Goal: Information Seeking & Learning: Find contact information

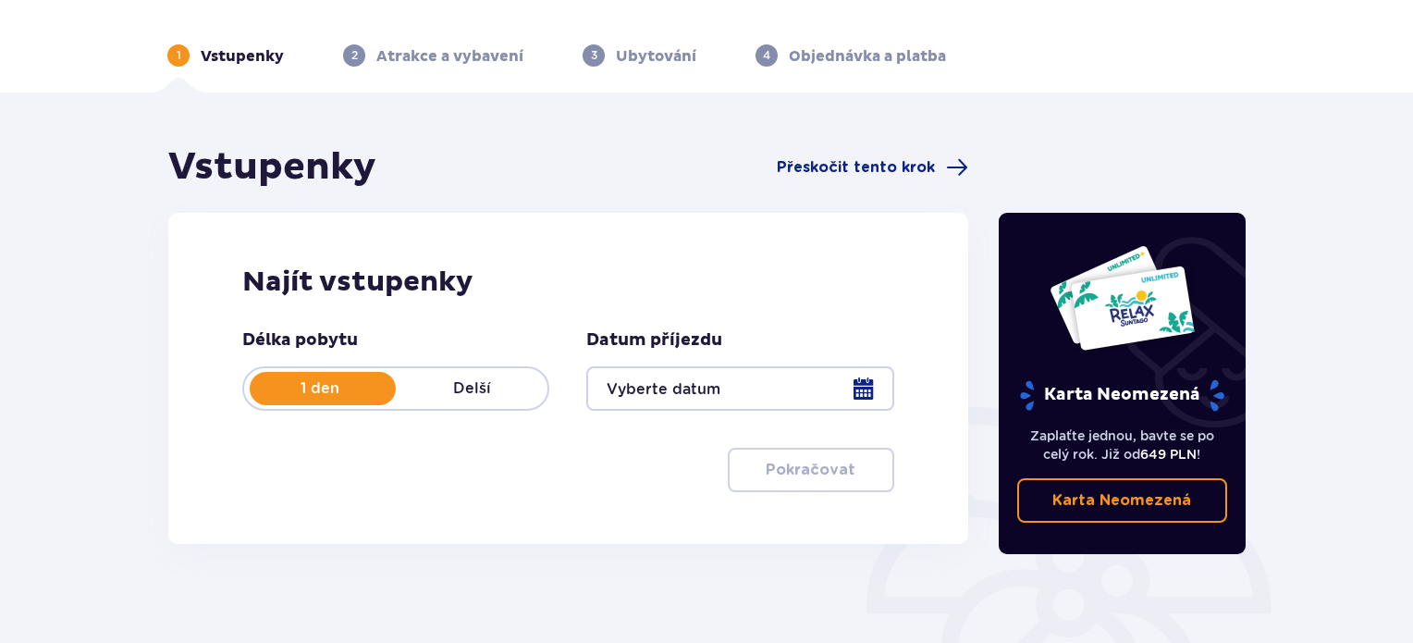
scroll to position [92, 0]
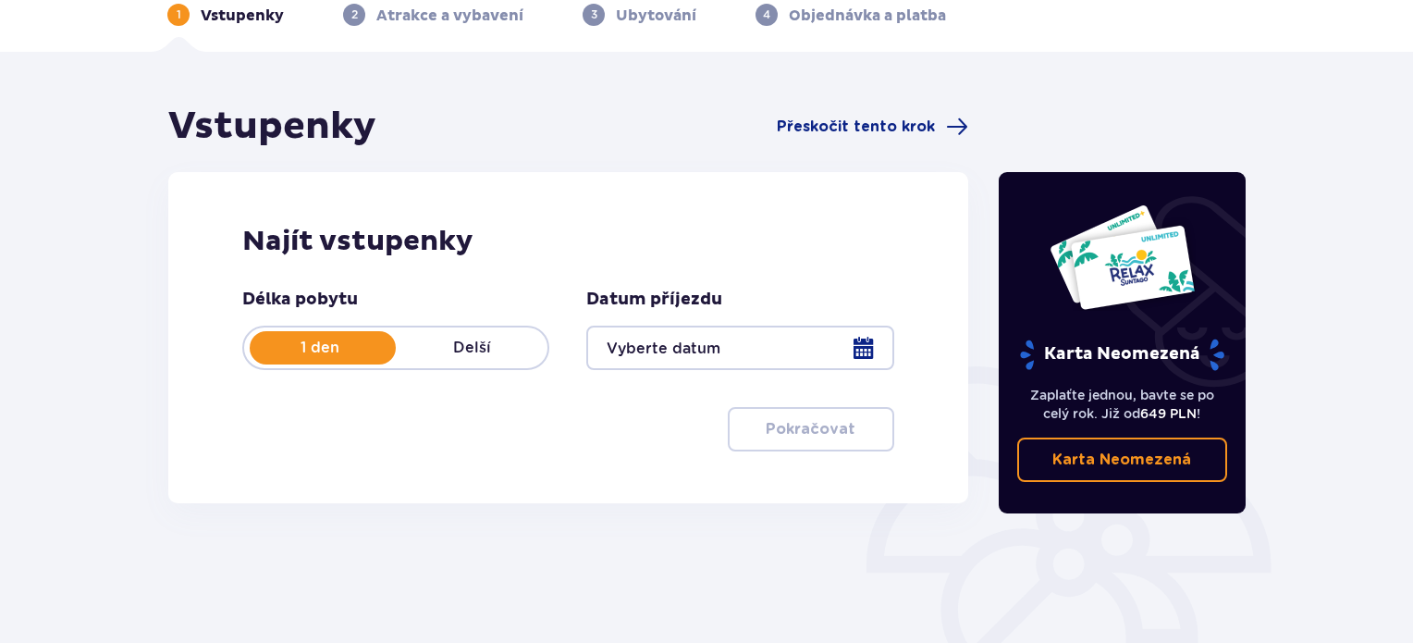
click at [873, 351] on div at bounding box center [739, 348] width 307 height 44
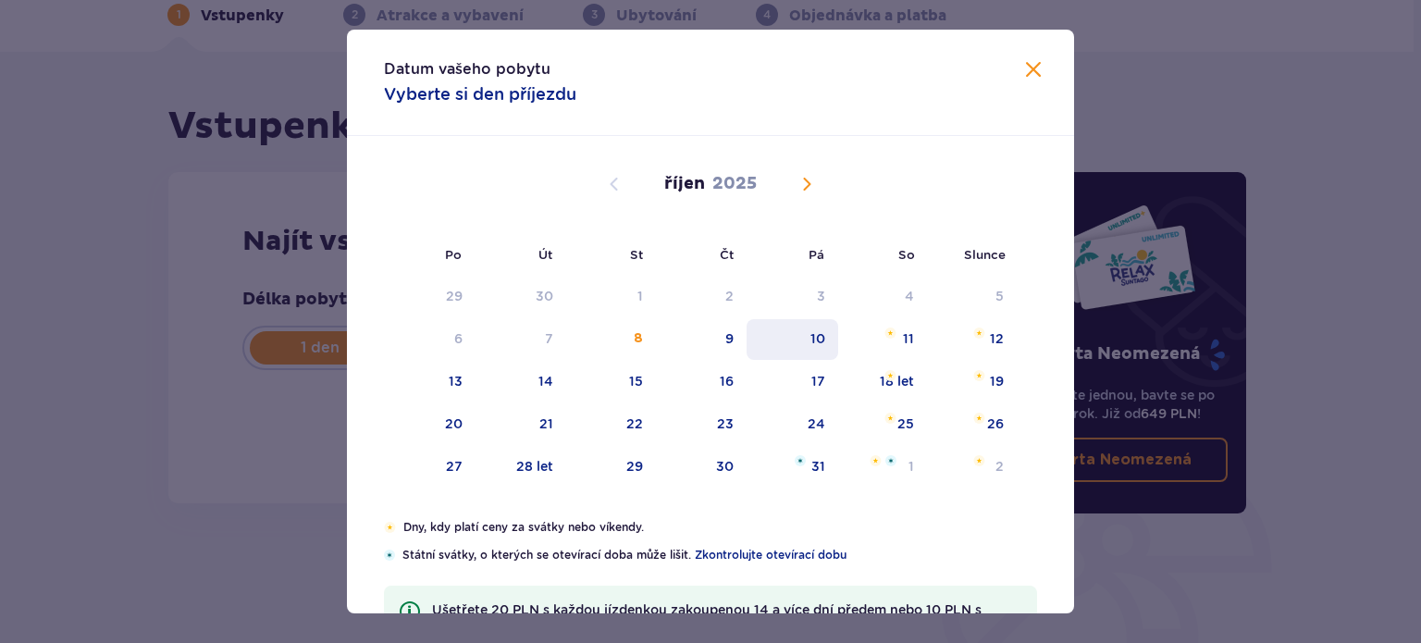
click at [814, 343] on font "10" at bounding box center [817, 338] width 15 height 15
type input "10.10.25"
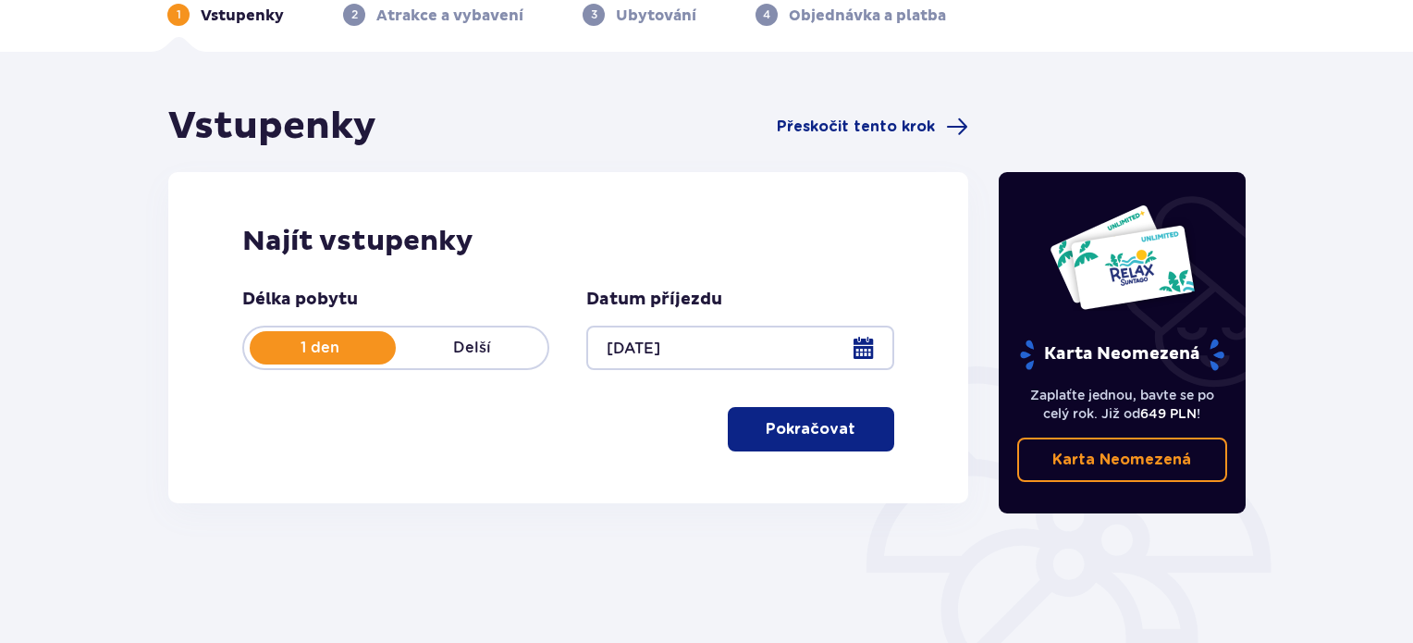
scroll to position [185, 0]
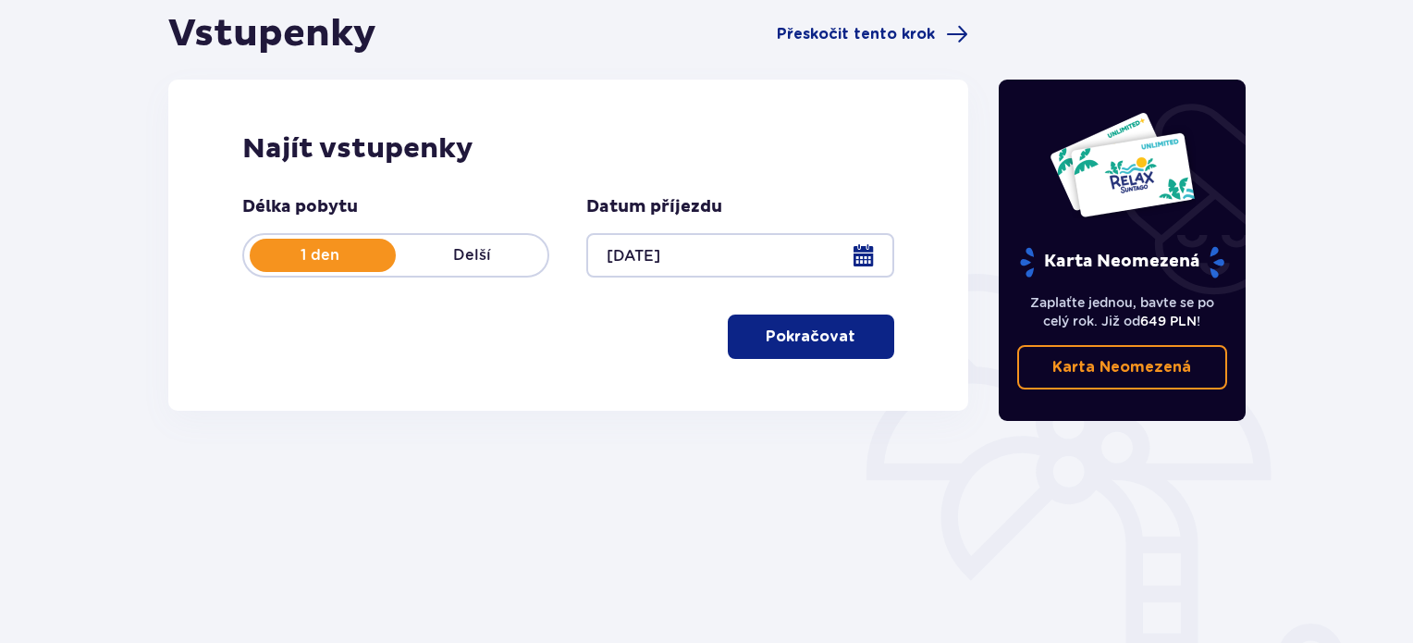
click at [817, 347] on font "Pokračovat" at bounding box center [811, 336] width 90 height 20
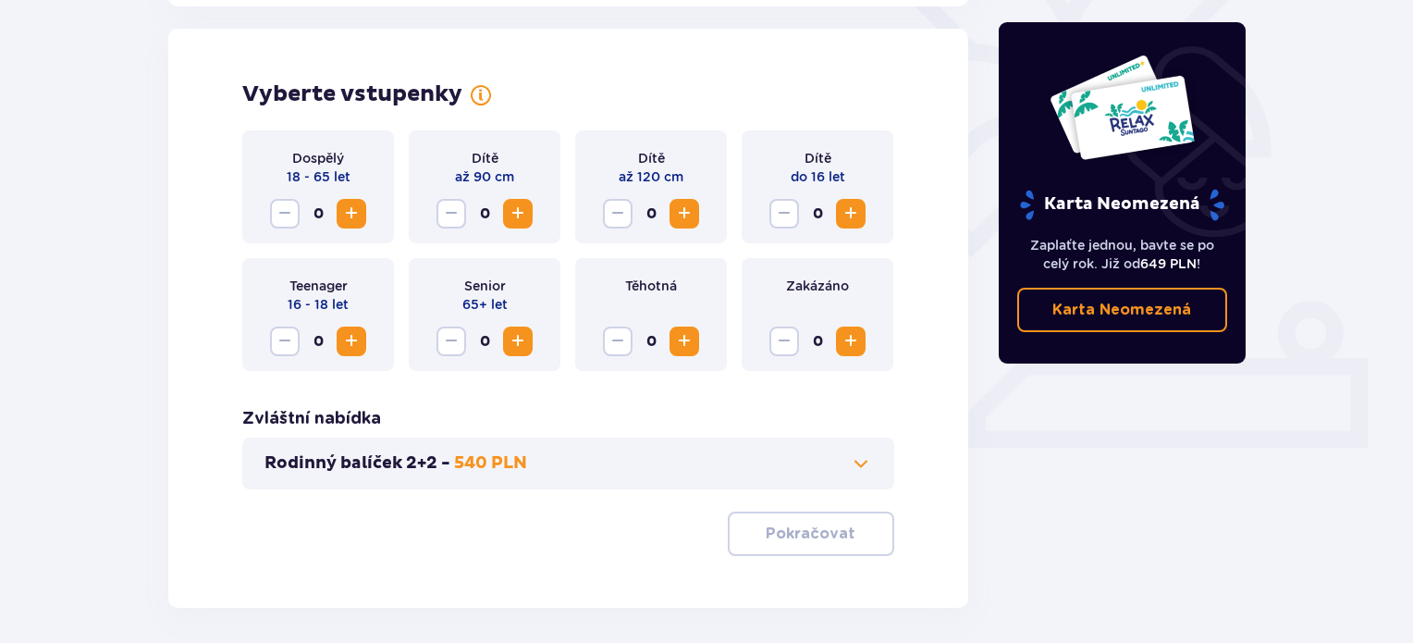
scroll to position [514, 0]
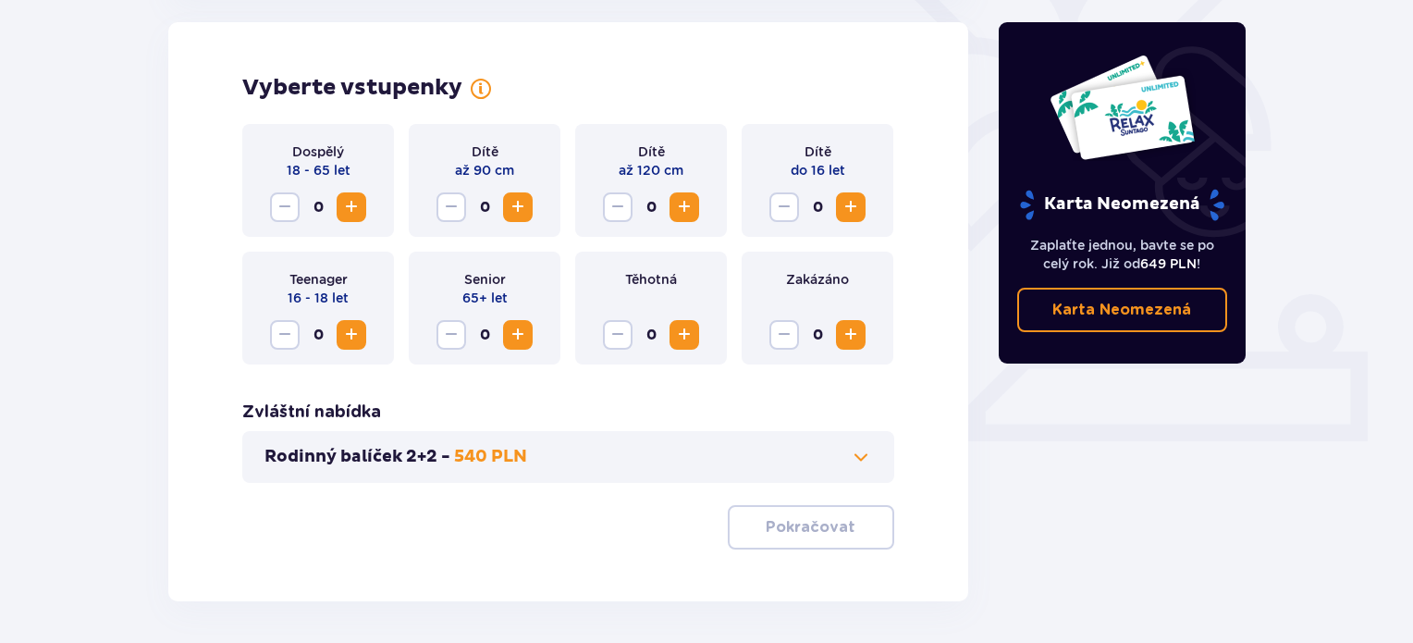
click at [359, 214] on span "Zvýšení" at bounding box center [351, 207] width 22 height 22
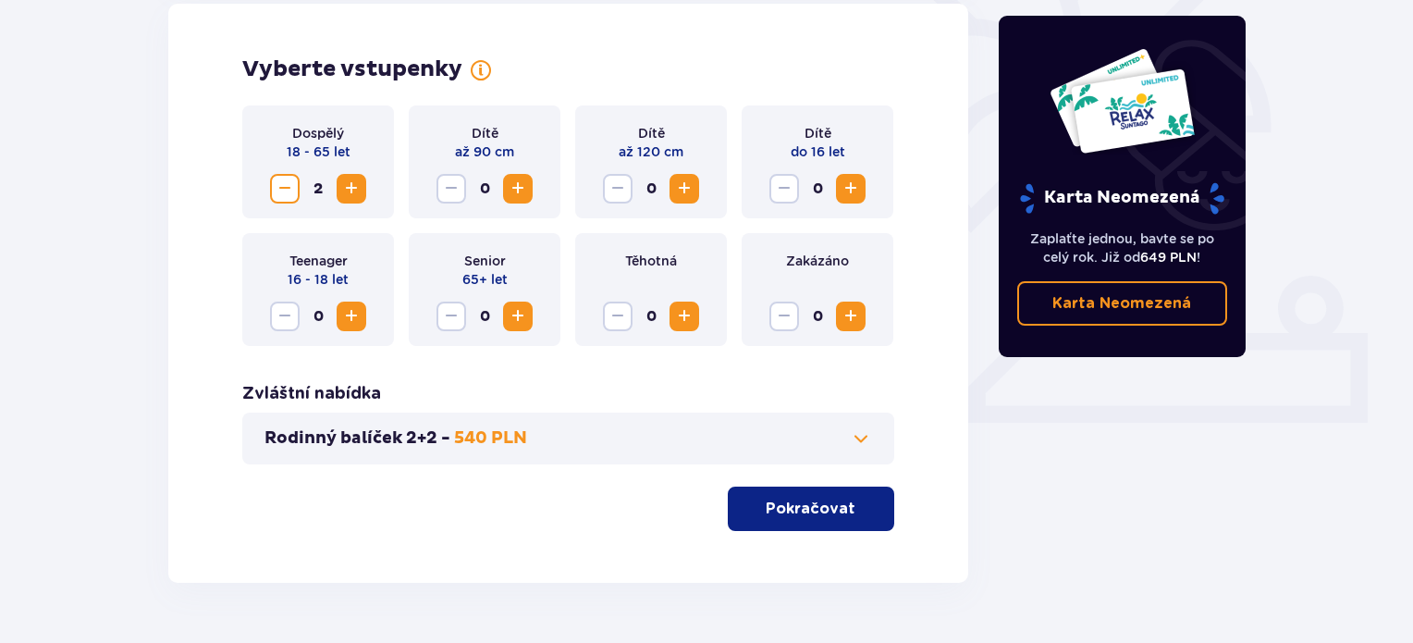
scroll to position [491, 0]
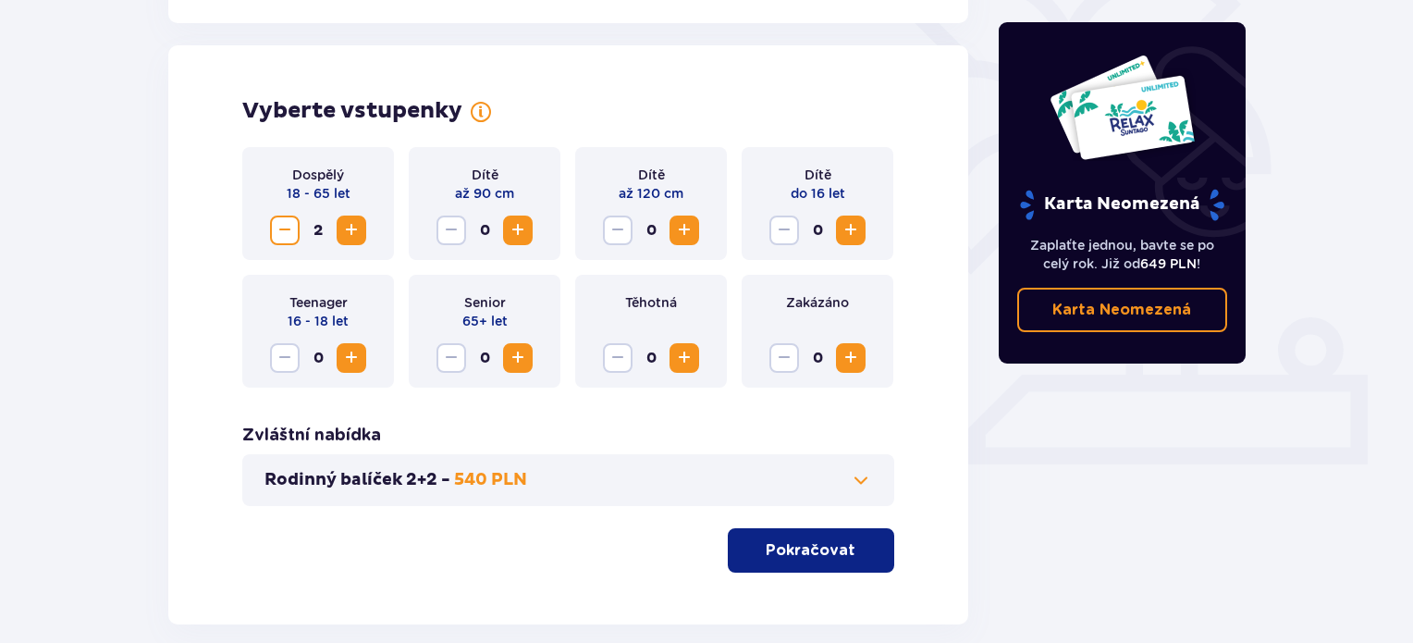
click at [807, 555] on font "Pokračovat" at bounding box center [811, 550] width 90 height 15
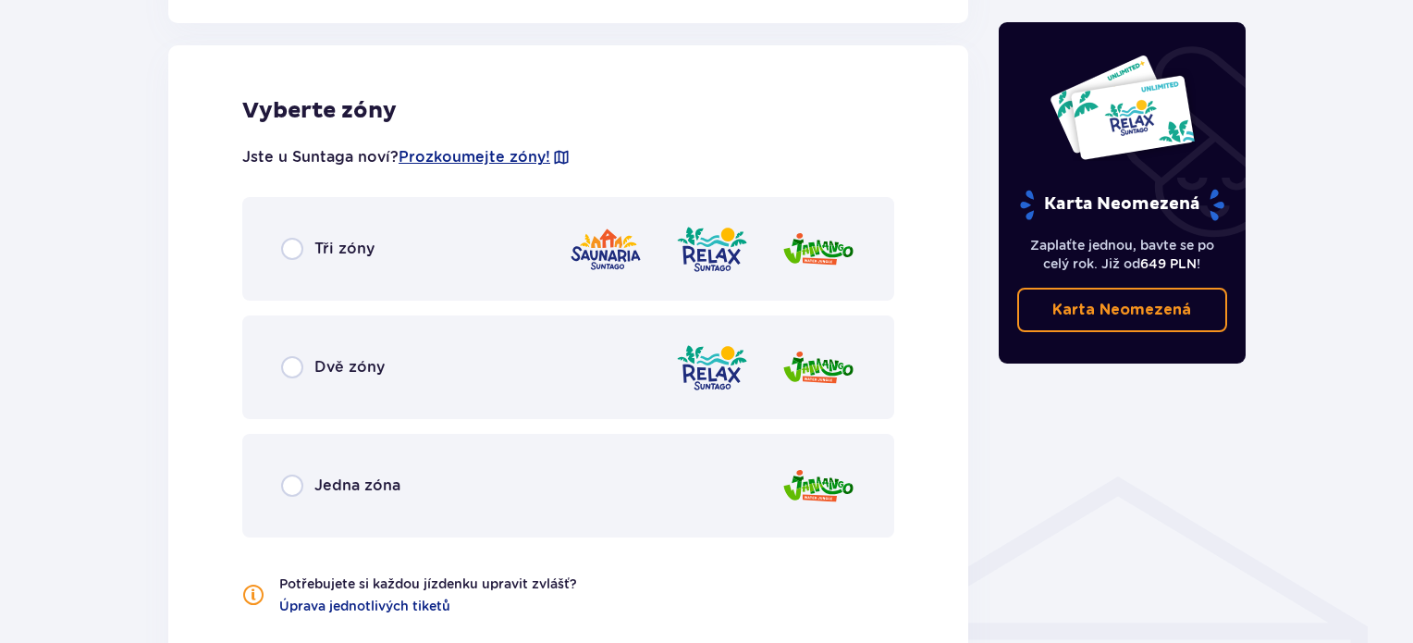
scroll to position [1027, 0]
click at [285, 243] on input "radio" at bounding box center [292, 248] width 22 height 22
radio input "true"
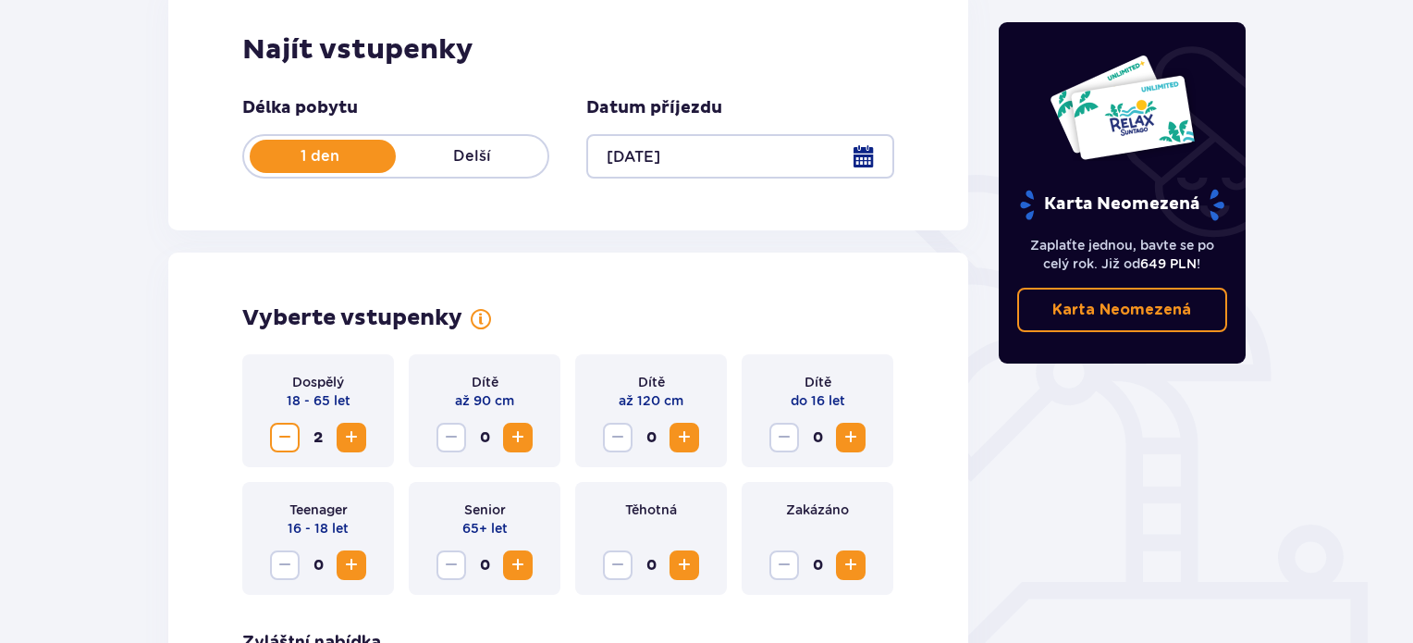
scroll to position [0, 0]
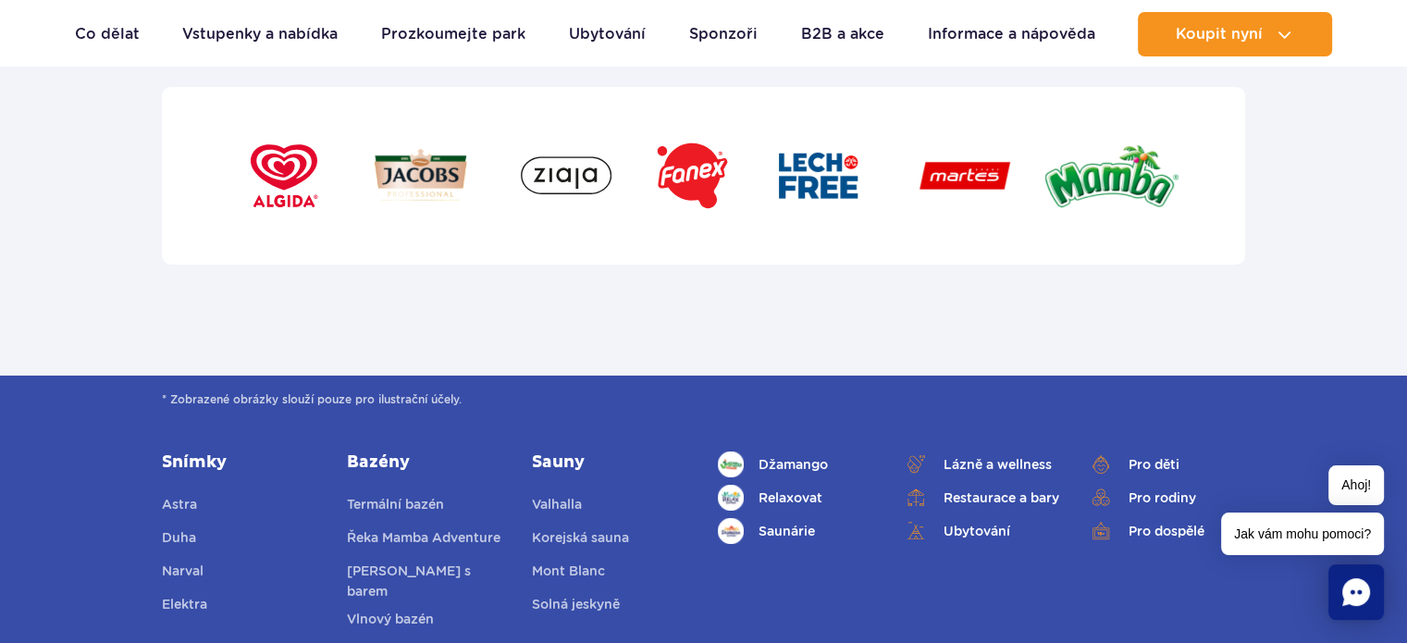
scroll to position [6289, 0]
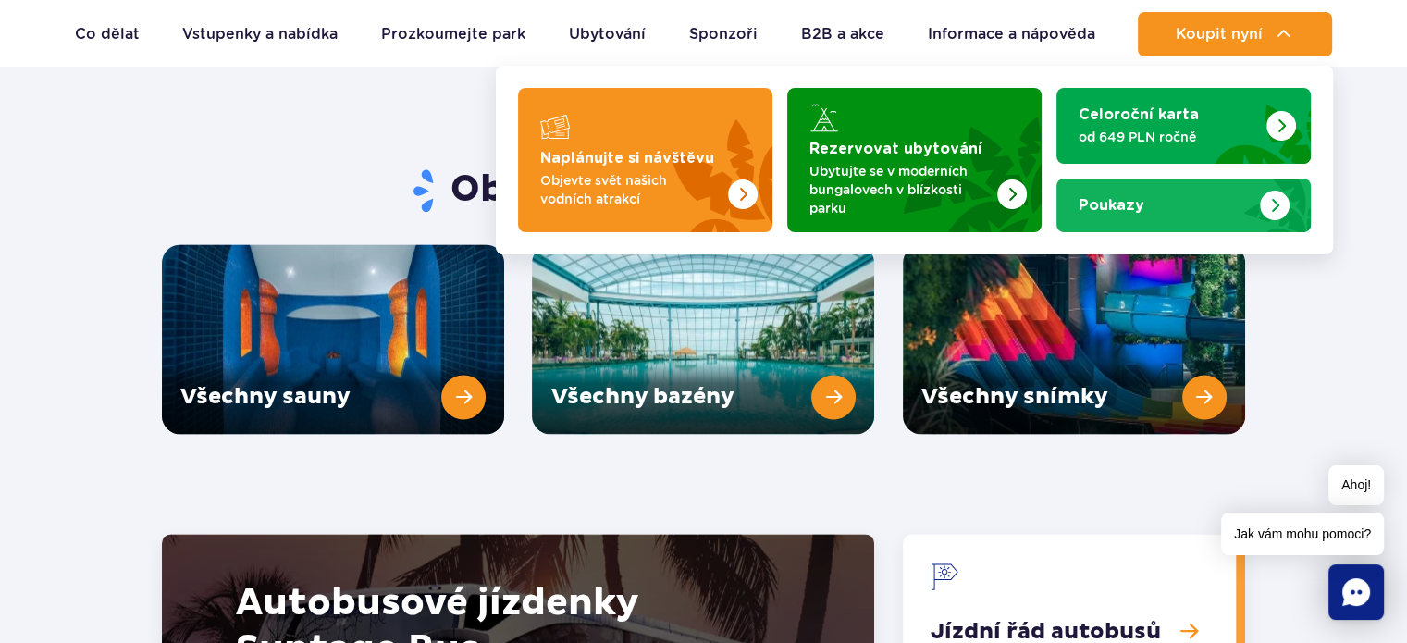
scroll to position [2312, 0]
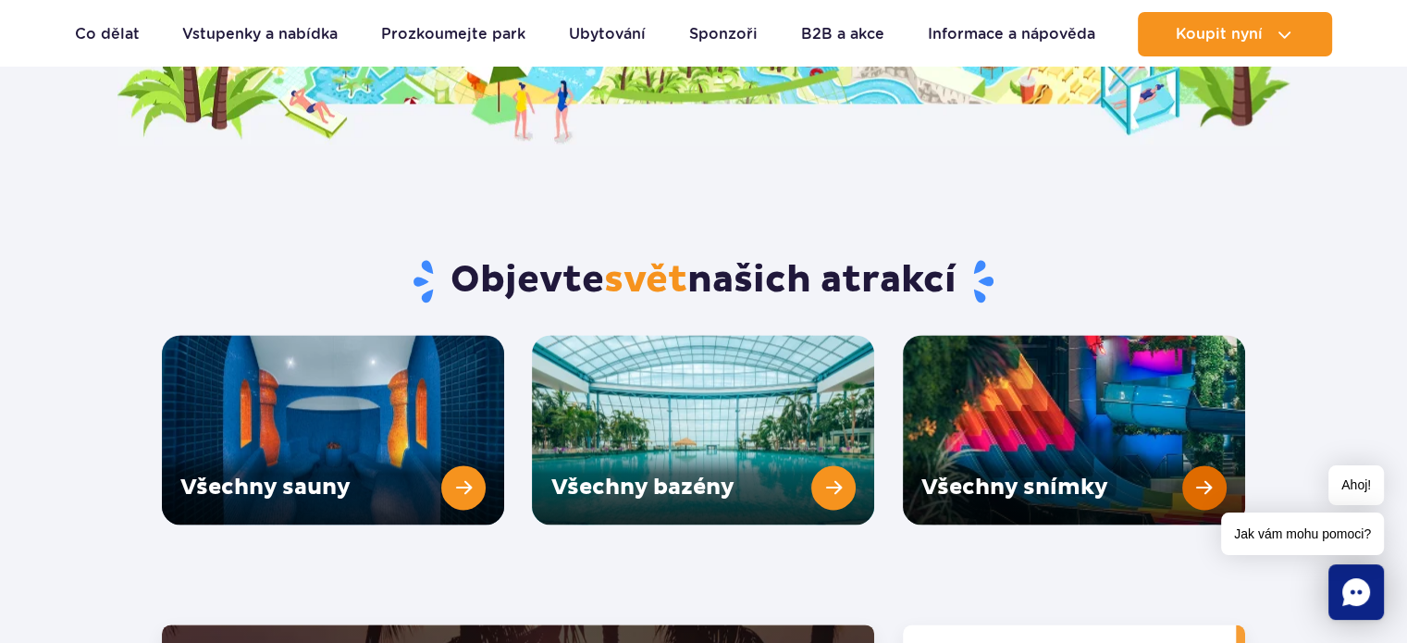
click at [1111, 390] on link "Všechny snímky" at bounding box center [1074, 430] width 342 height 190
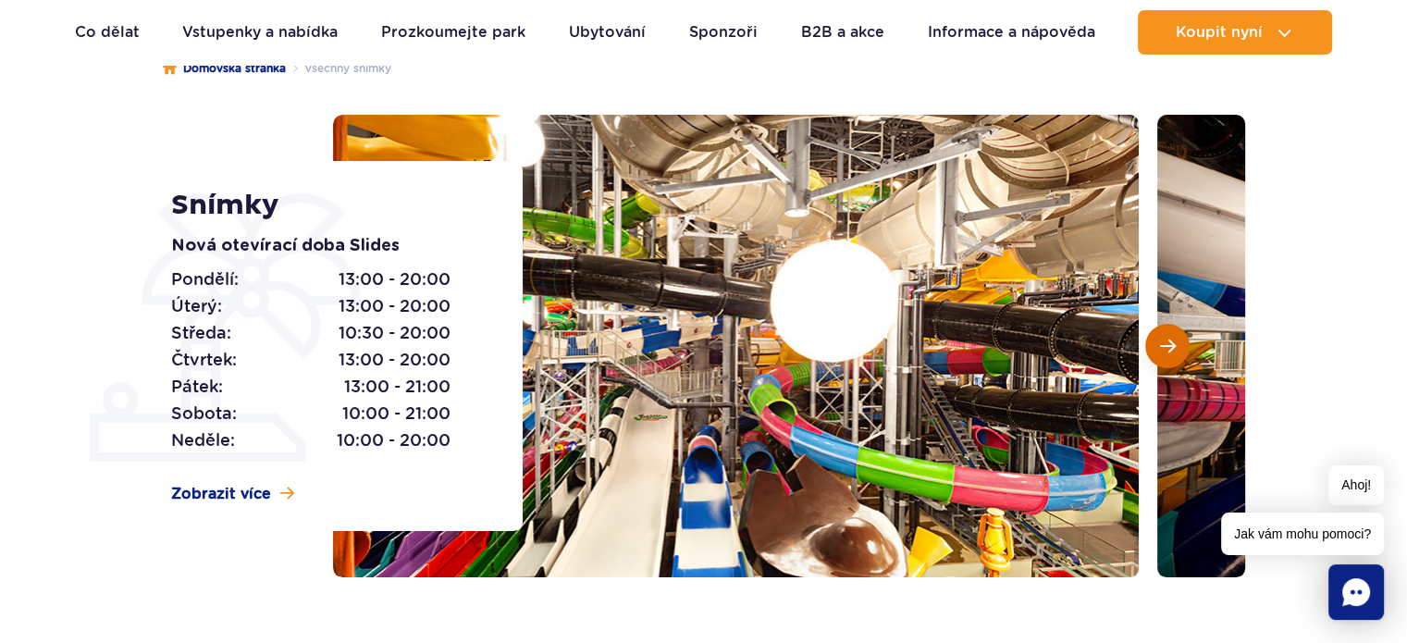
click at [1171, 347] on span "Další snímek" at bounding box center [1168, 346] width 16 height 17
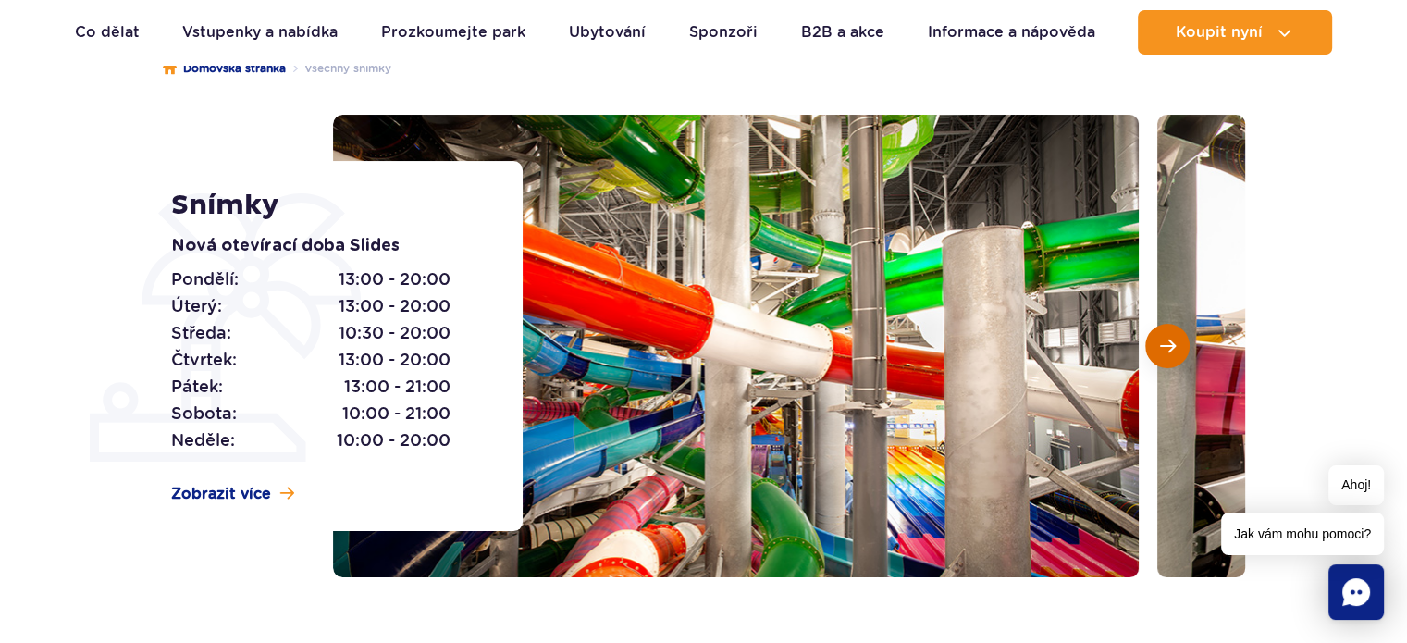
click at [1171, 347] on span "Další snímek" at bounding box center [1168, 346] width 16 height 17
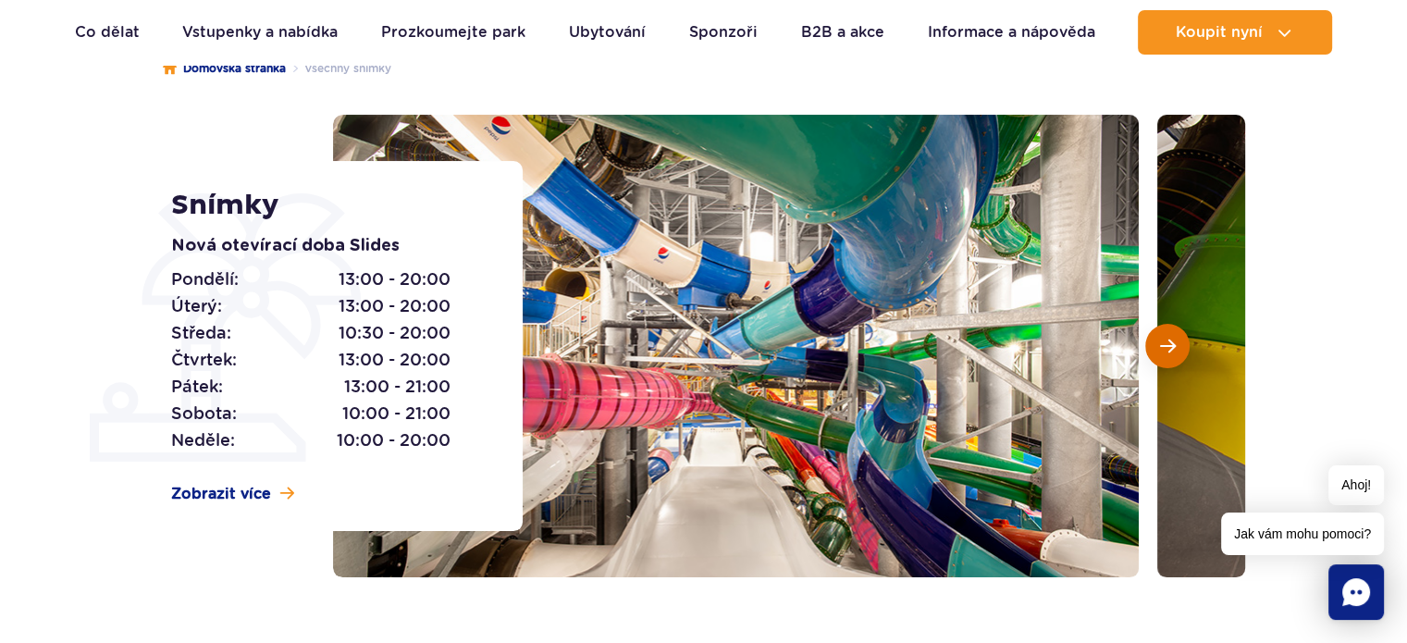
click at [1171, 347] on span "Další snímek" at bounding box center [1168, 346] width 16 height 17
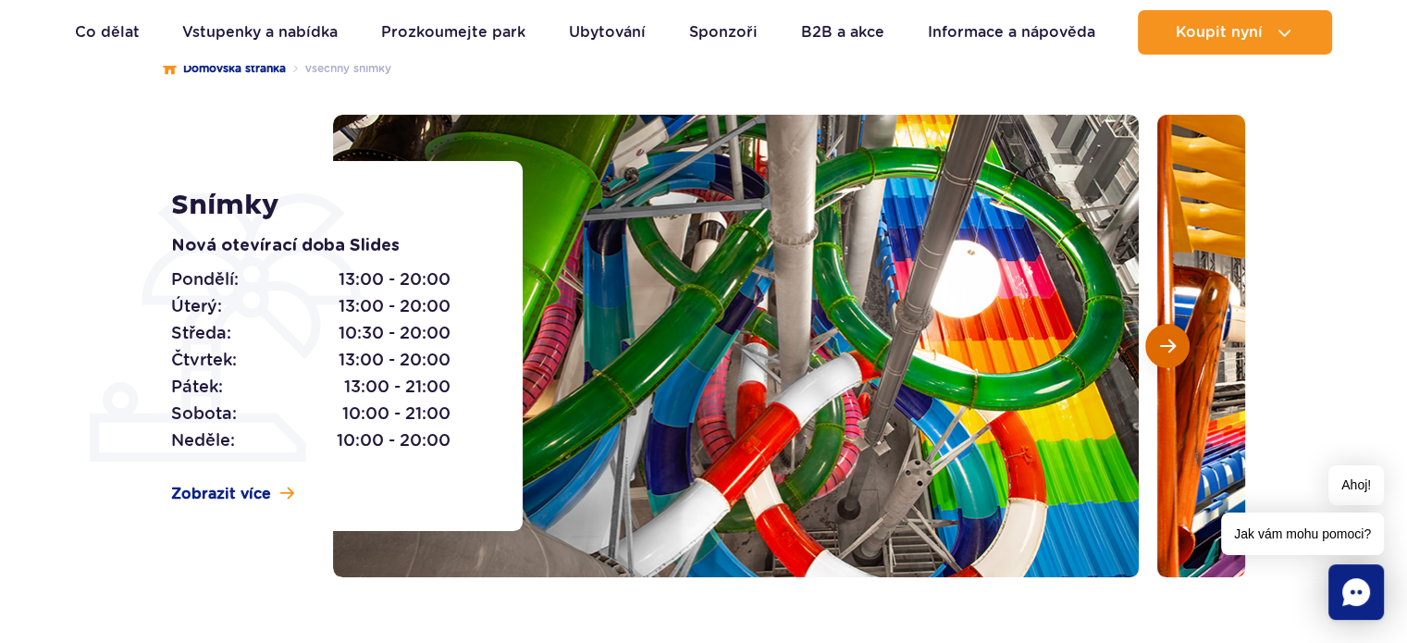
click at [1171, 347] on span "Další snímek" at bounding box center [1168, 346] width 16 height 17
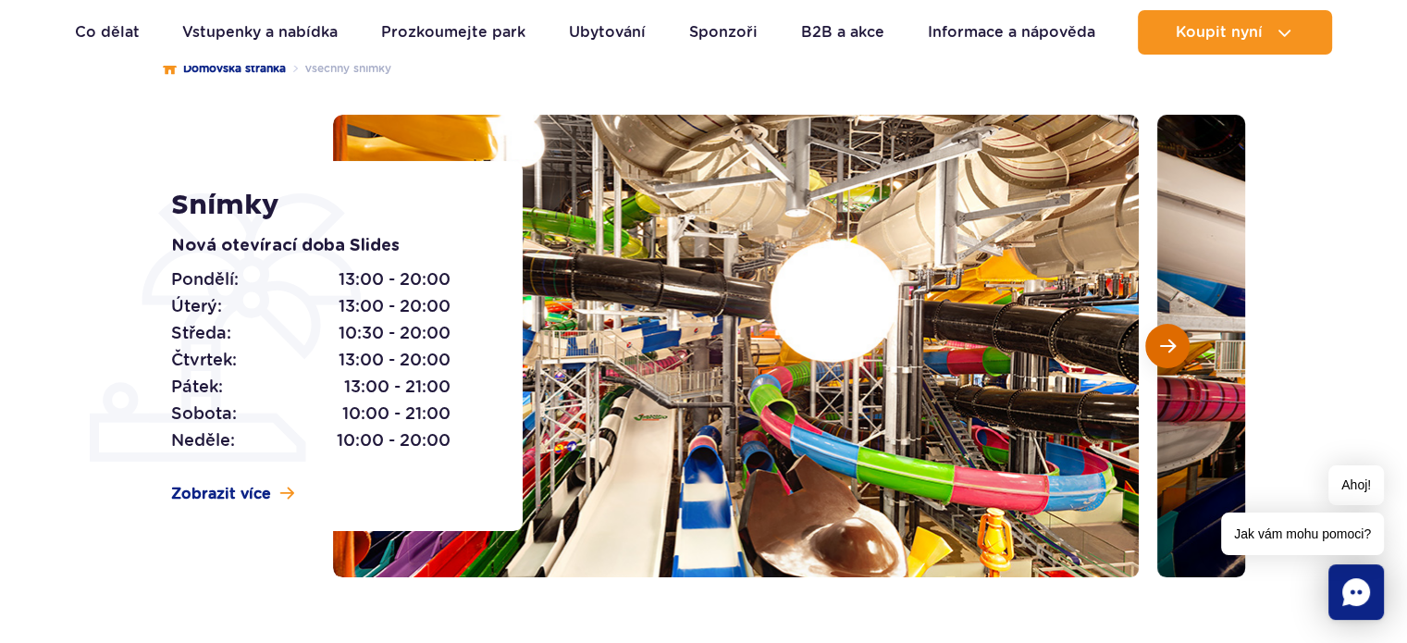
click at [1171, 347] on span "Další snímek" at bounding box center [1168, 346] width 16 height 17
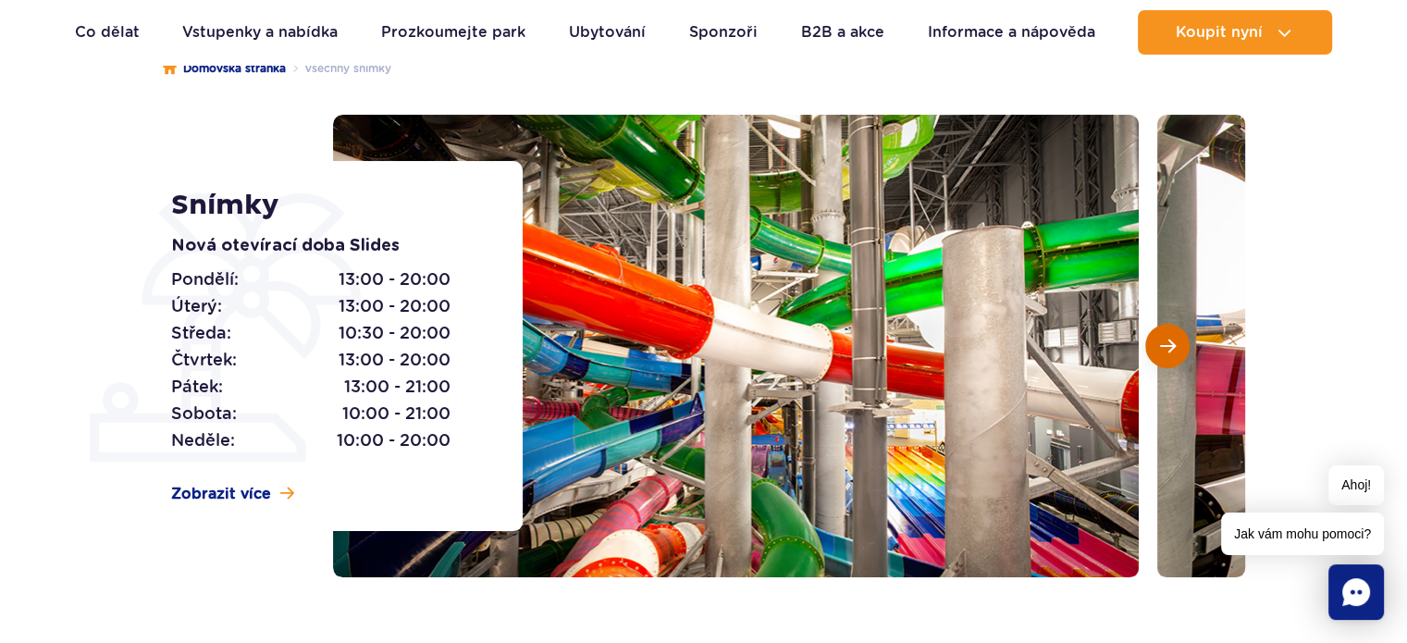
click at [1171, 347] on span "Další snímek" at bounding box center [1168, 346] width 16 height 17
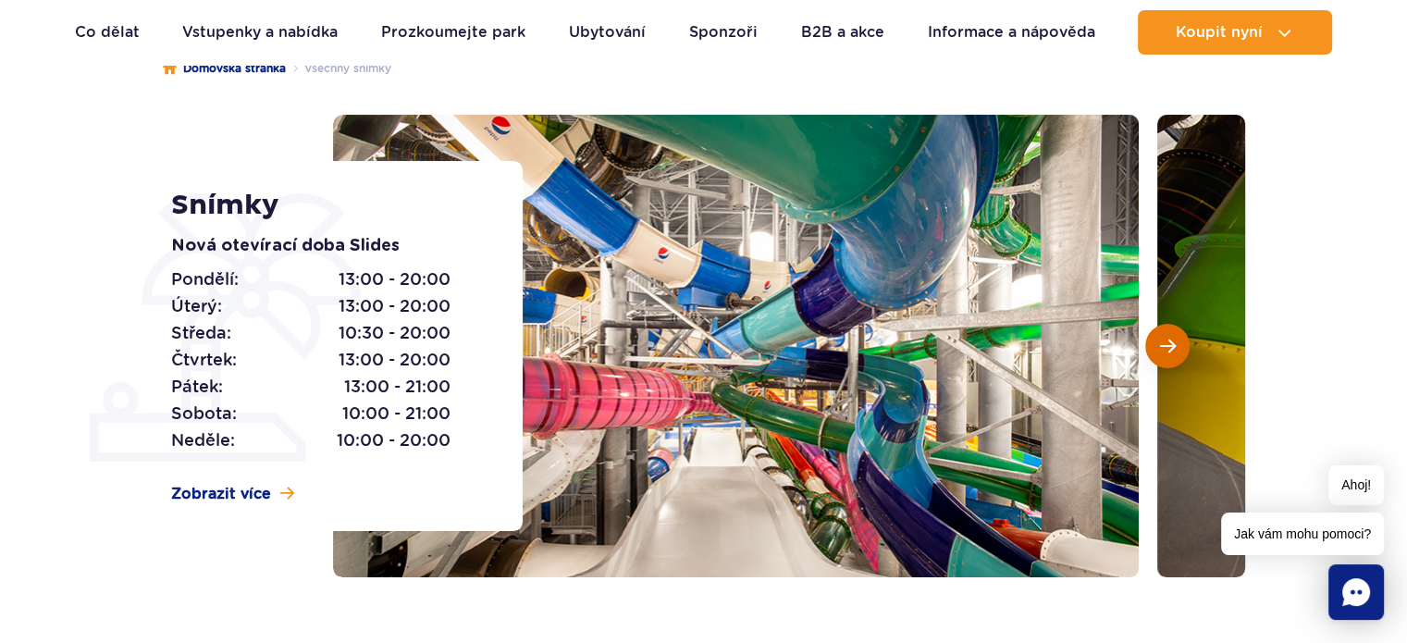
click at [1171, 347] on span "Další snímek" at bounding box center [1168, 346] width 16 height 17
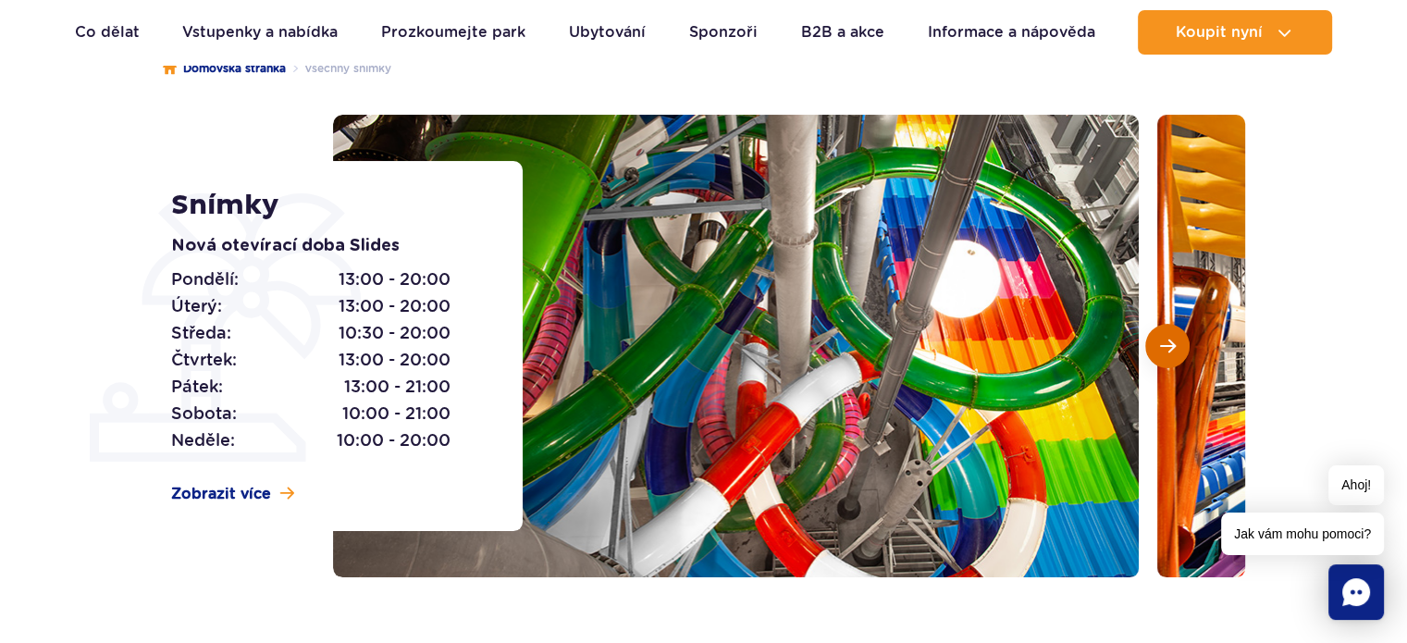
click at [1171, 347] on span "Další snímek" at bounding box center [1168, 346] width 16 height 17
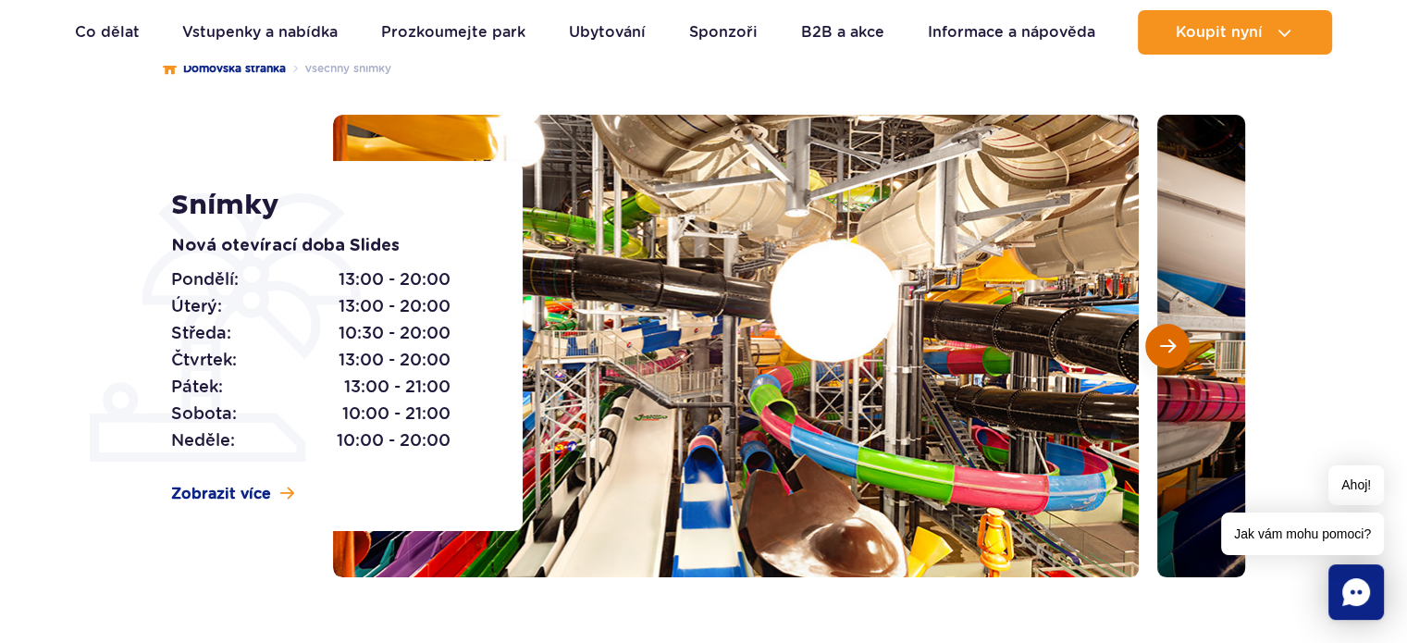
click at [1171, 346] on span "Další snímek" at bounding box center [1168, 346] width 16 height 17
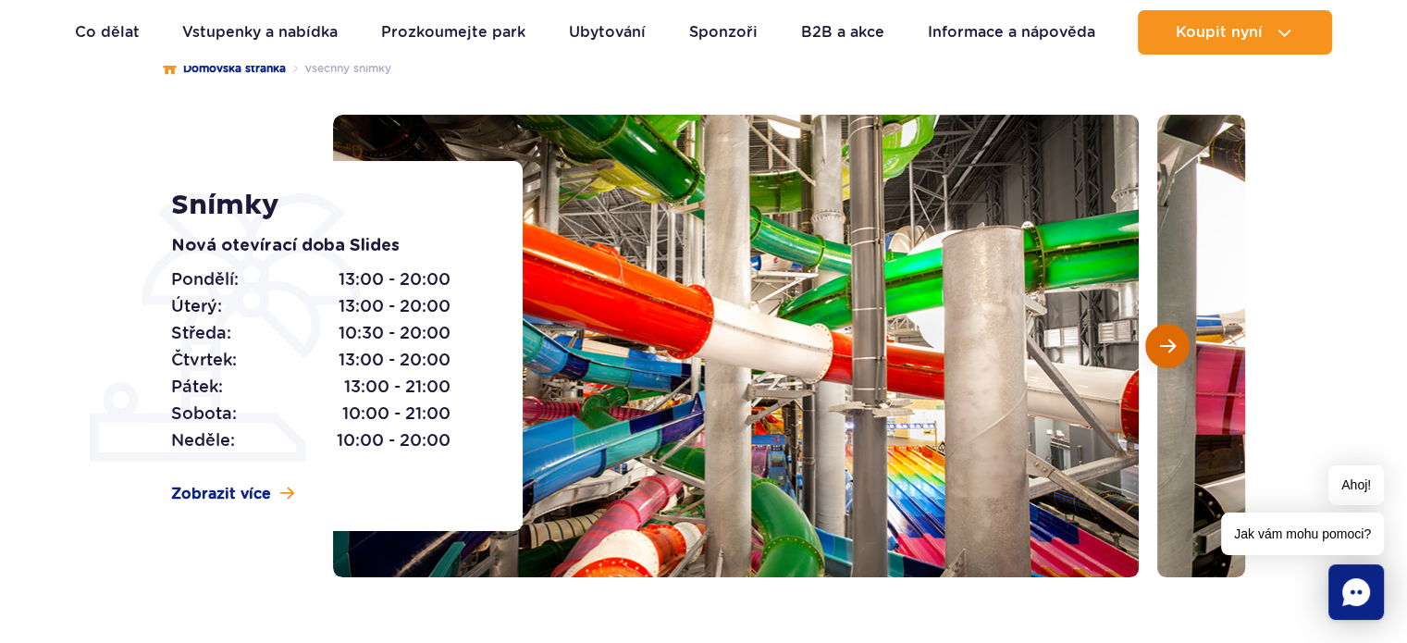
click at [1171, 346] on span "Další snímek" at bounding box center [1168, 346] width 16 height 17
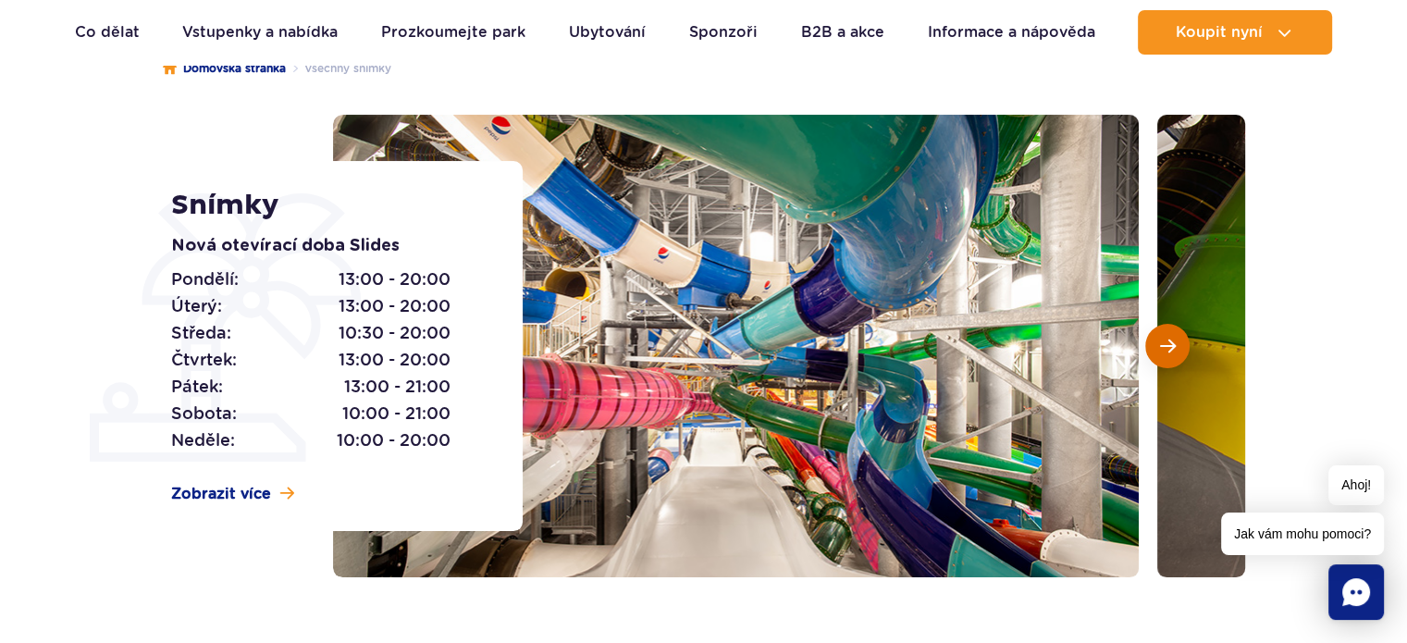
click at [1171, 346] on span "Další snímek" at bounding box center [1168, 346] width 16 height 17
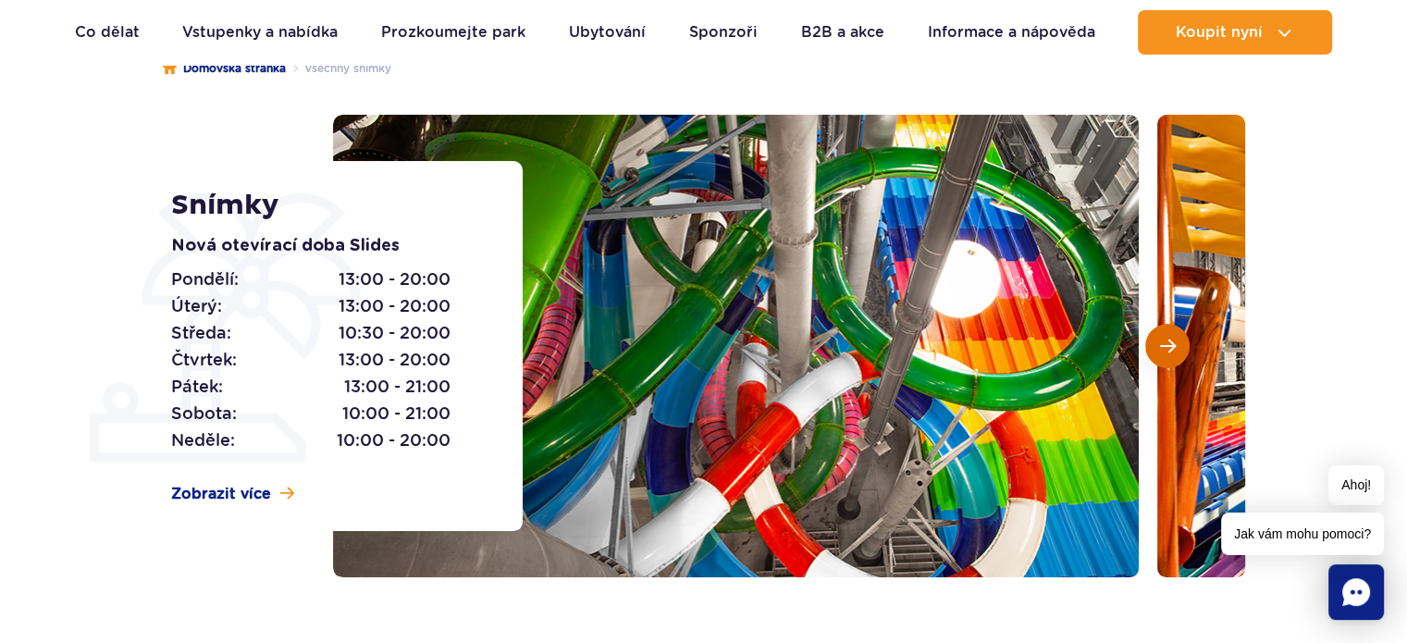
click at [1171, 346] on span "Další snímek" at bounding box center [1168, 346] width 16 height 17
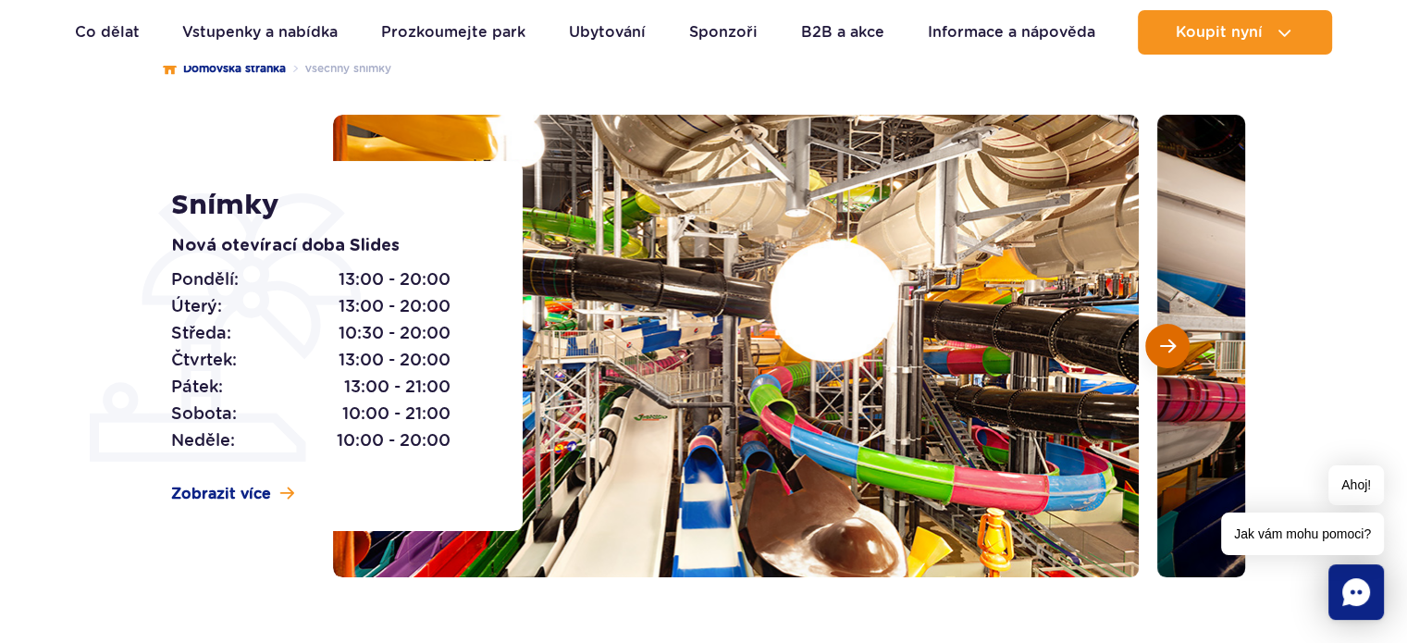
click at [1171, 346] on span "Další snímek" at bounding box center [1168, 346] width 16 height 17
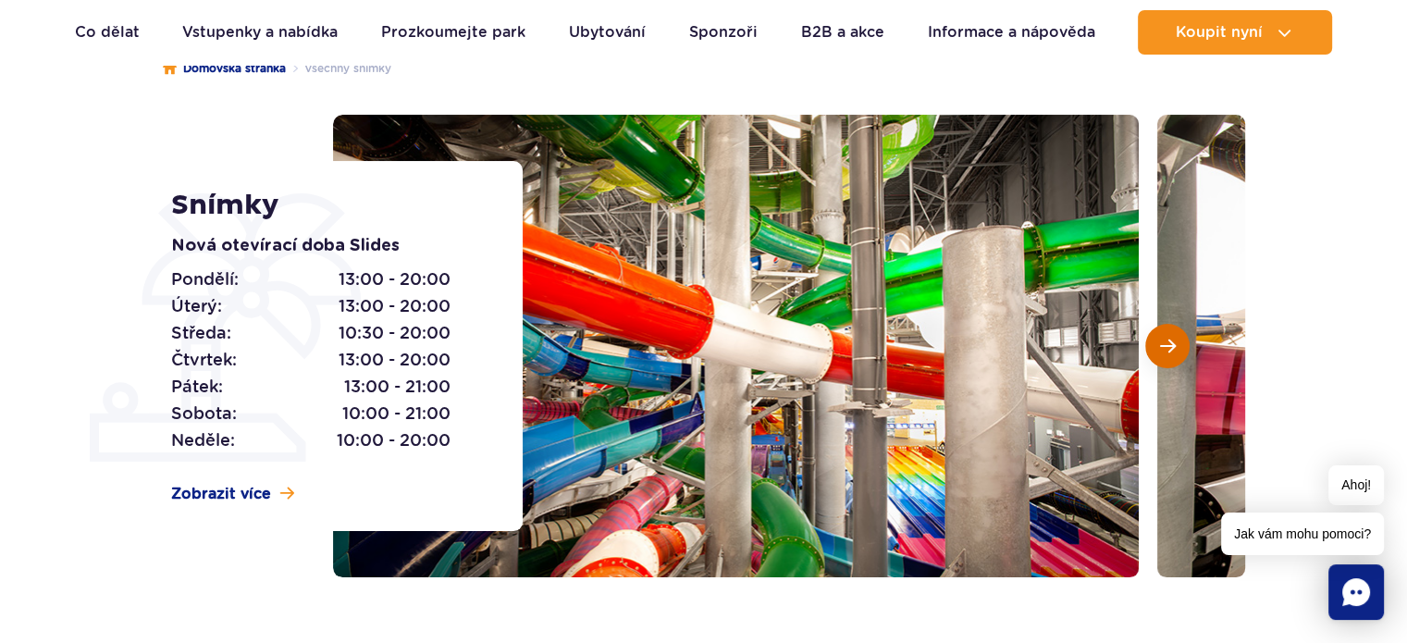
click at [1171, 346] on span "Další snímek" at bounding box center [1168, 346] width 16 height 17
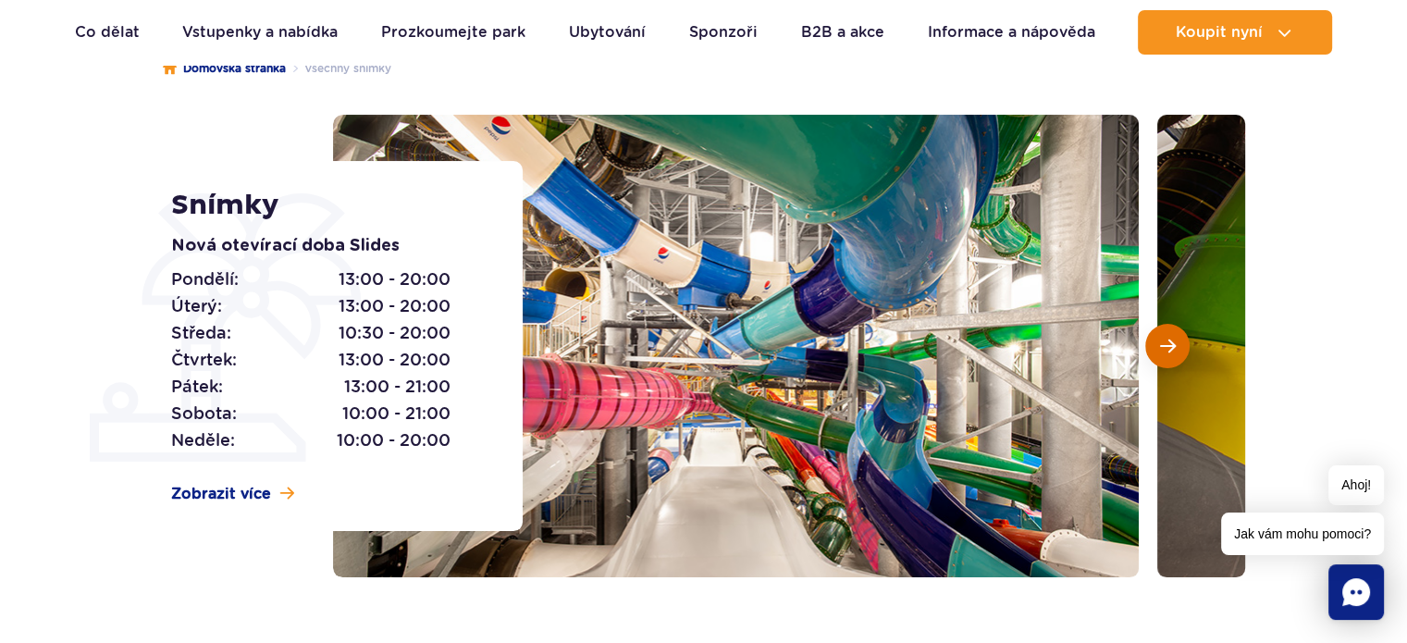
click at [1171, 346] on span "Další snímek" at bounding box center [1168, 346] width 16 height 17
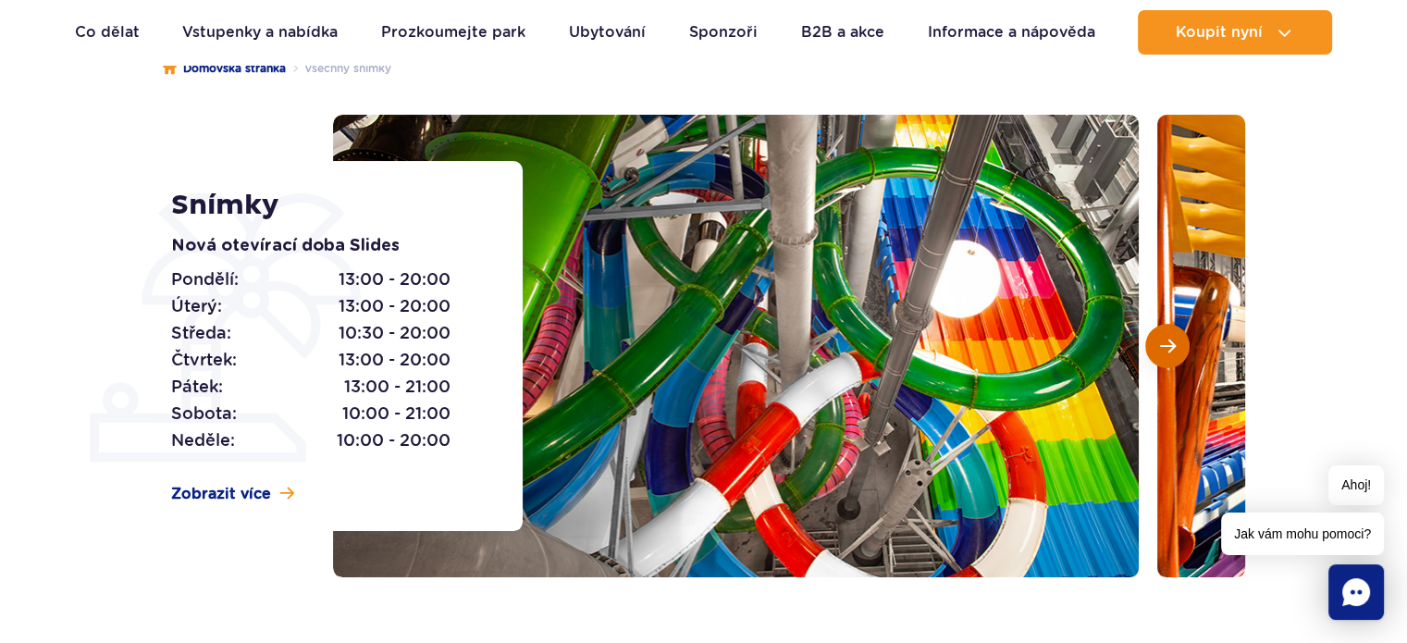
click at [1171, 346] on span "Další snímek" at bounding box center [1168, 346] width 16 height 17
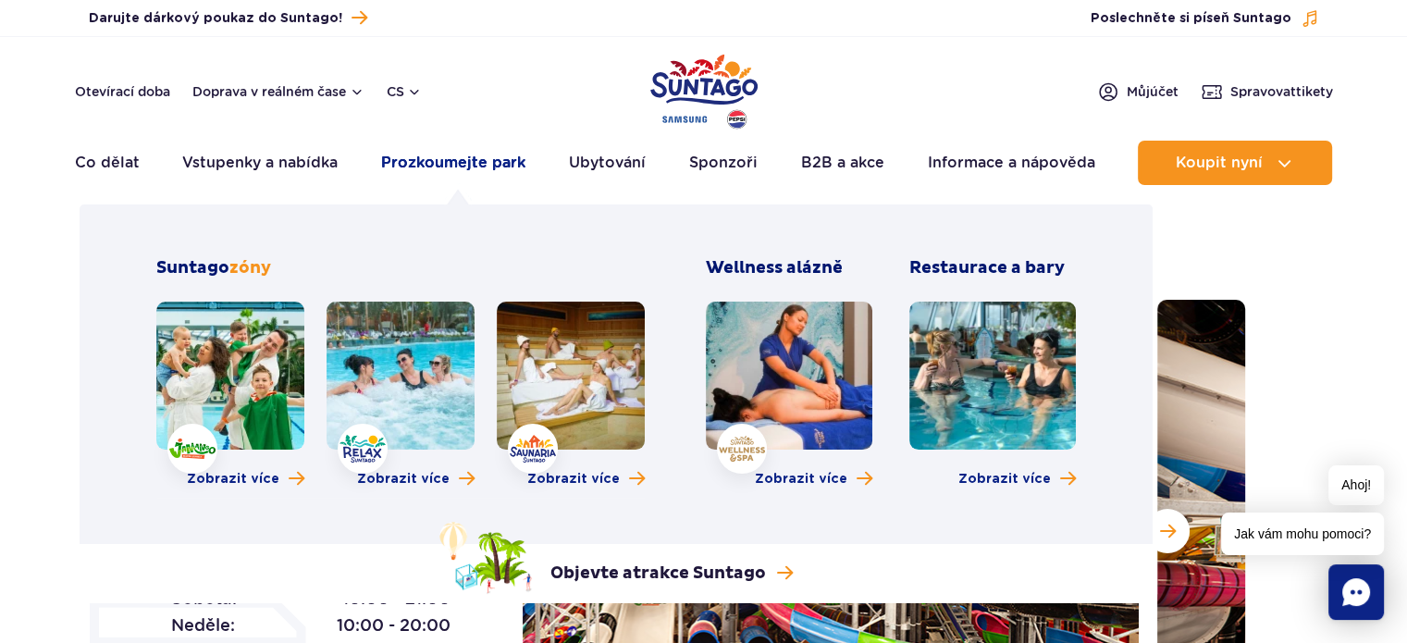
click at [436, 162] on font "Prozkoumejte park" at bounding box center [453, 163] width 144 height 18
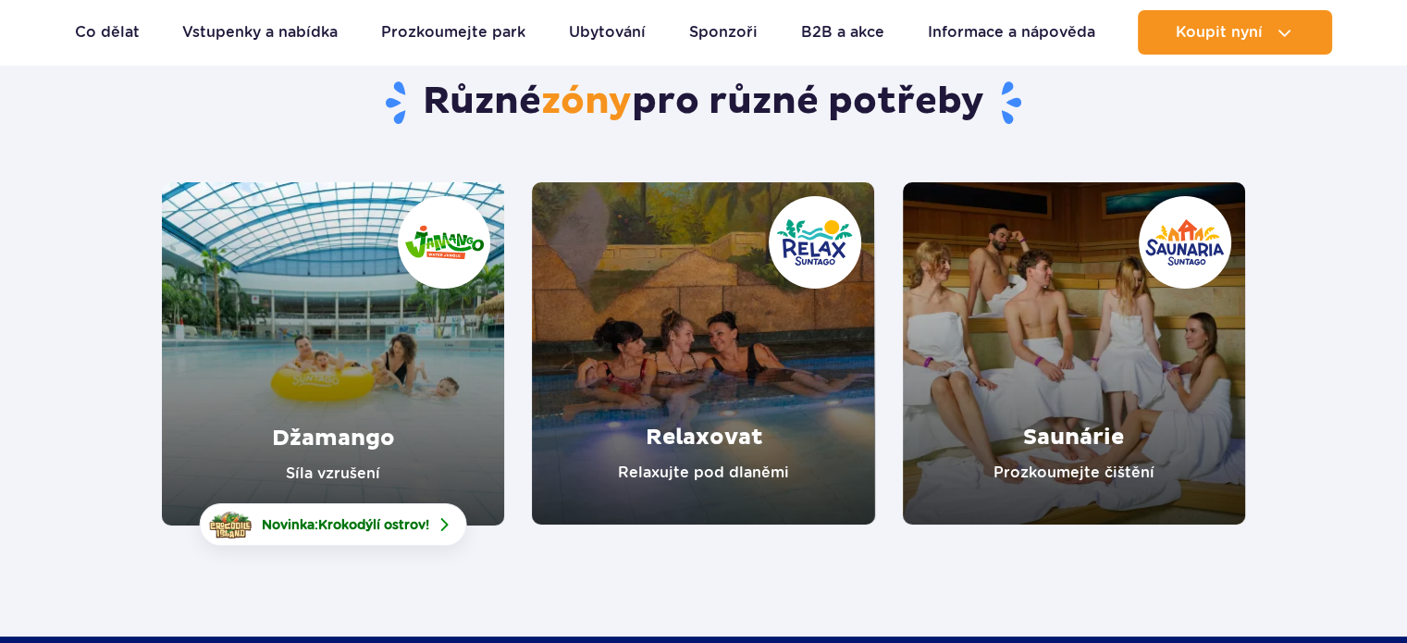
scroll to position [185, 0]
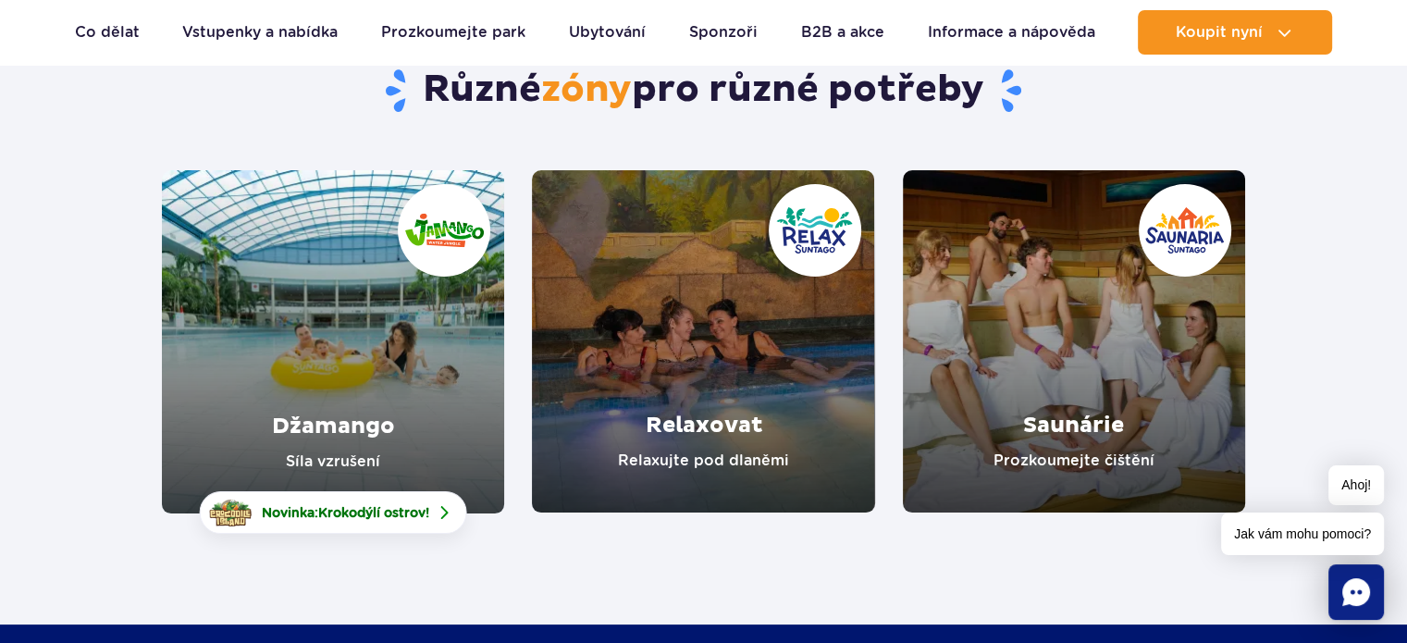
click at [733, 344] on link "Relaxovat" at bounding box center [703, 341] width 342 height 342
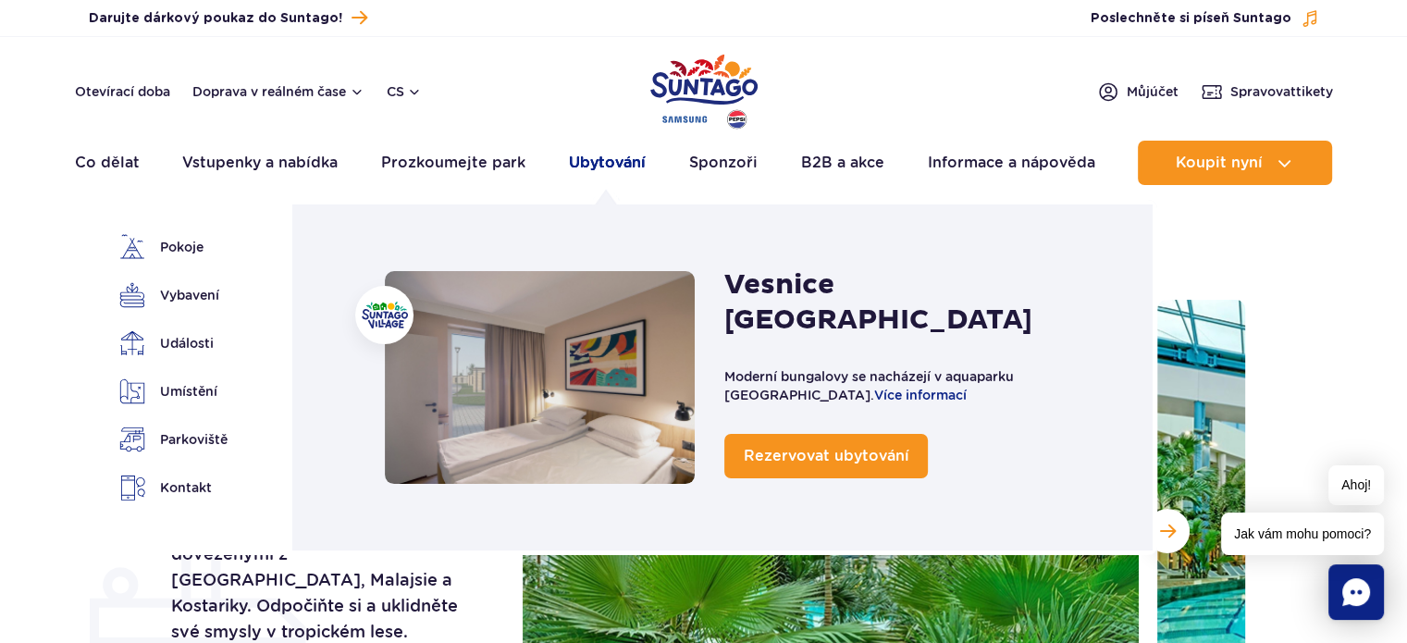
click at [589, 162] on font "Ubytování" at bounding box center [607, 163] width 77 height 18
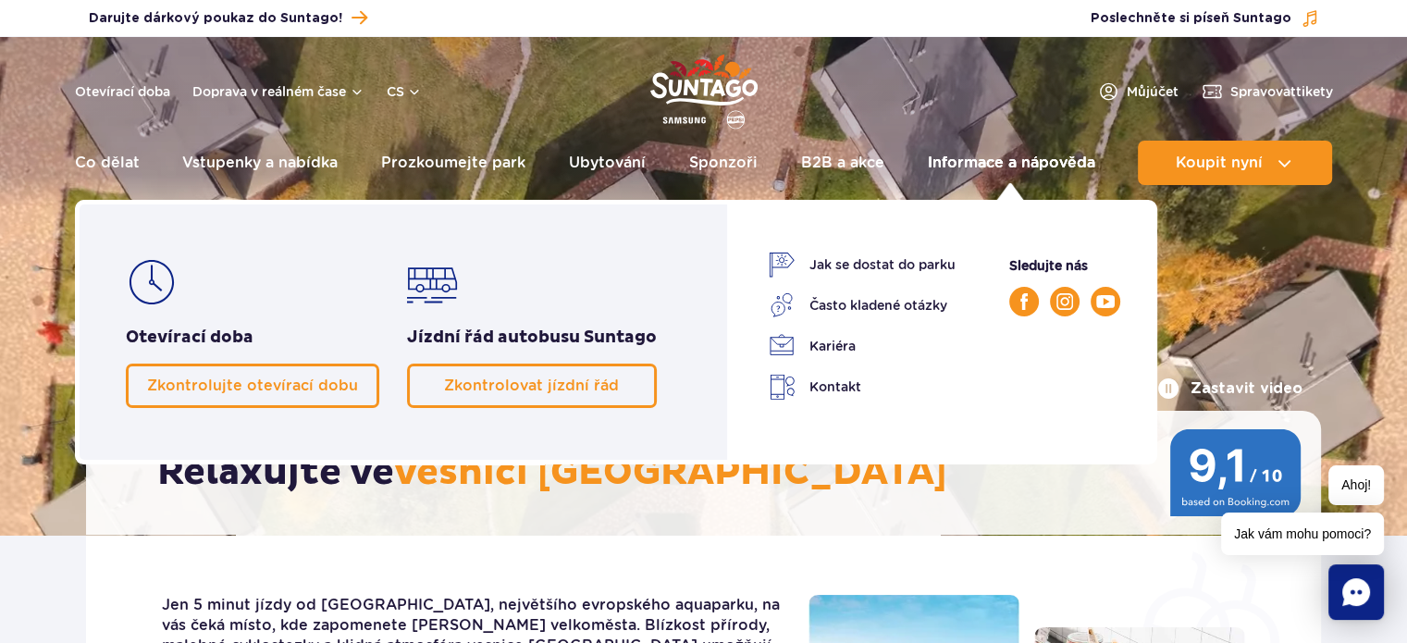
click at [1014, 155] on font "Informace a nápověda" at bounding box center [1011, 163] width 167 height 18
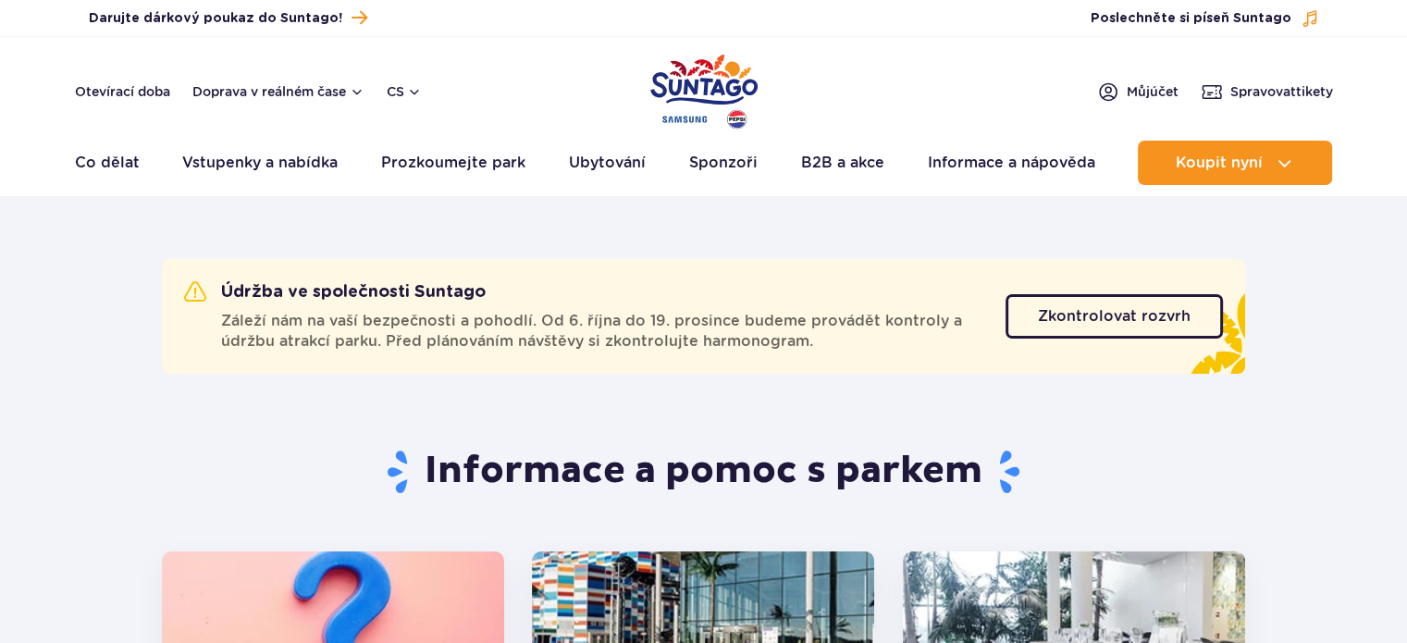
click at [1015, 158] on font "Informace a nápověda" at bounding box center [1011, 163] width 167 height 18
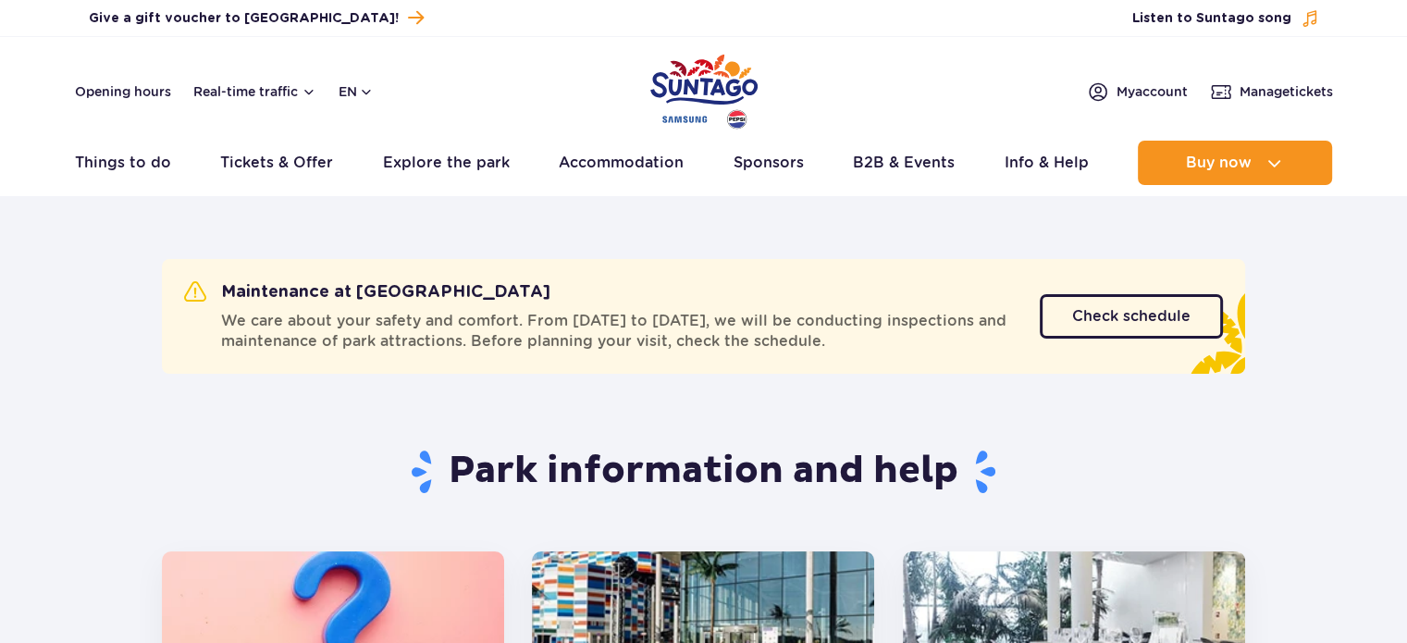
click at [1015, 162] on link "Info & Help" at bounding box center [1046, 163] width 84 height 44
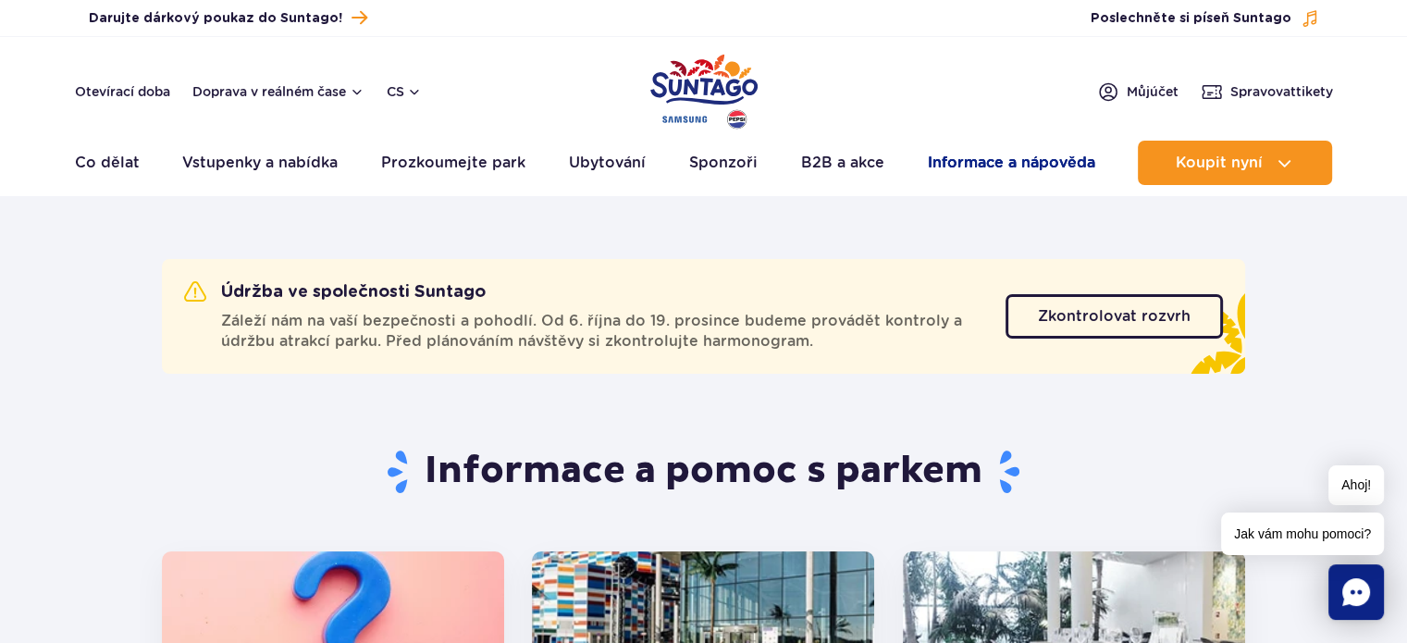
drag, startPoint x: 0, startPoint y: 0, endPoint x: 1015, endPoint y: 162, distance: 1027.5
click at [1015, 162] on font "Informace a nápověda" at bounding box center [1011, 163] width 167 height 18
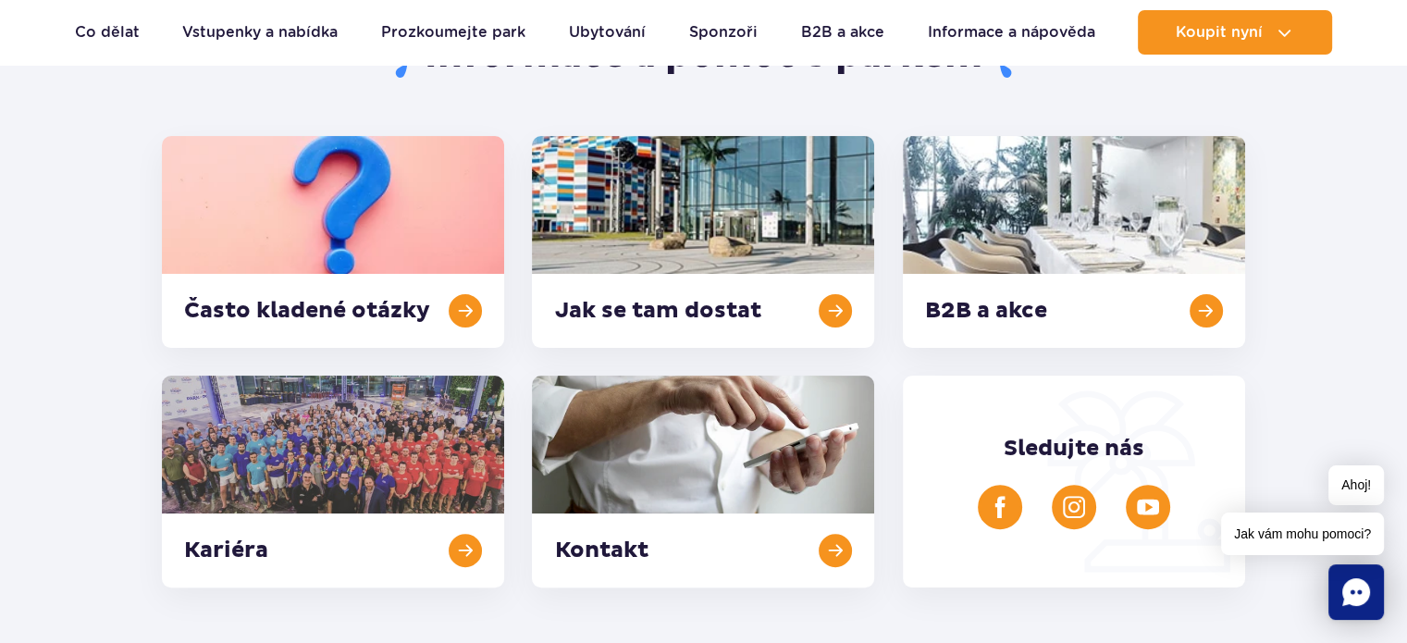
scroll to position [462, 0]
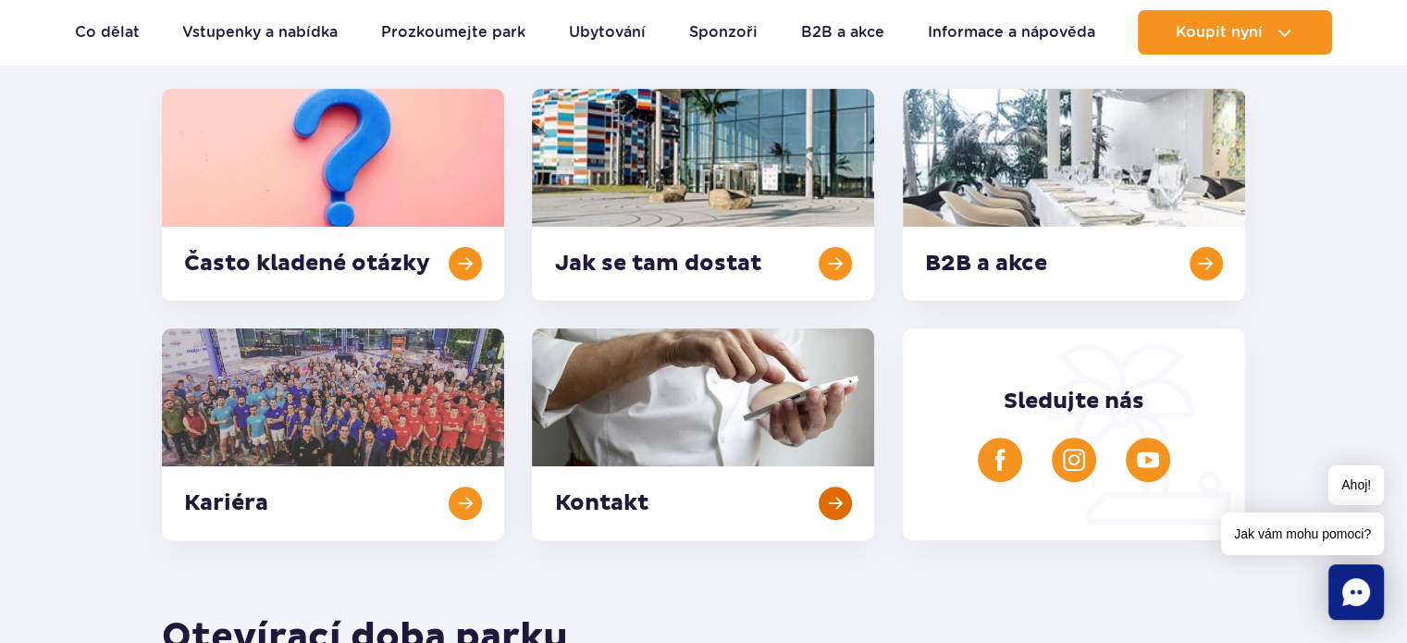
click at [840, 500] on link at bounding box center [703, 434] width 342 height 212
click at [836, 264] on link at bounding box center [703, 195] width 342 height 212
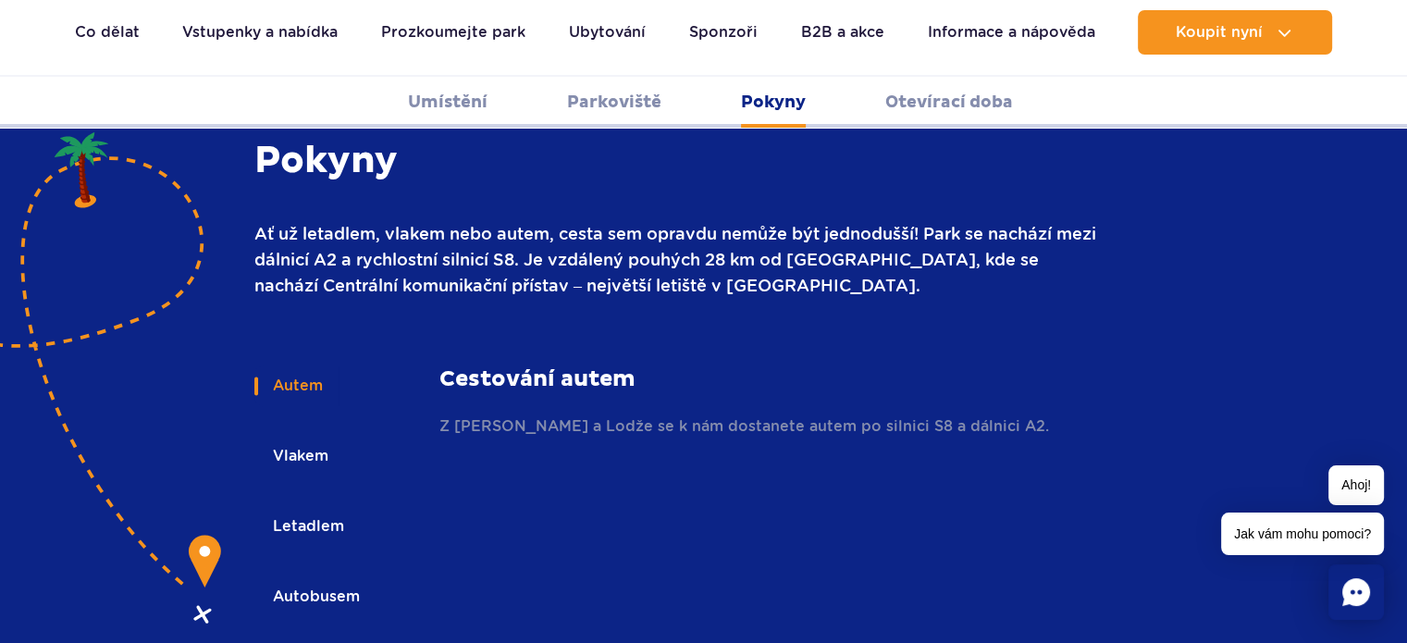
scroll to position [2599, 0]
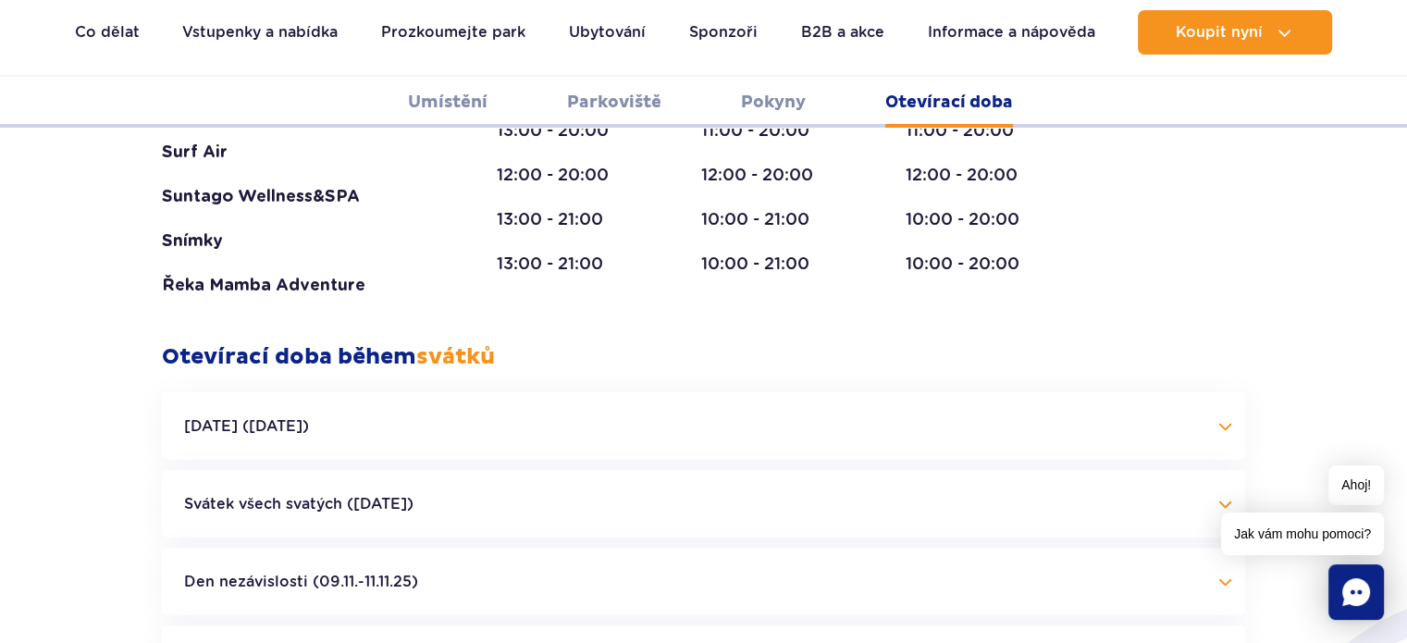
scroll to position [3894, 0]
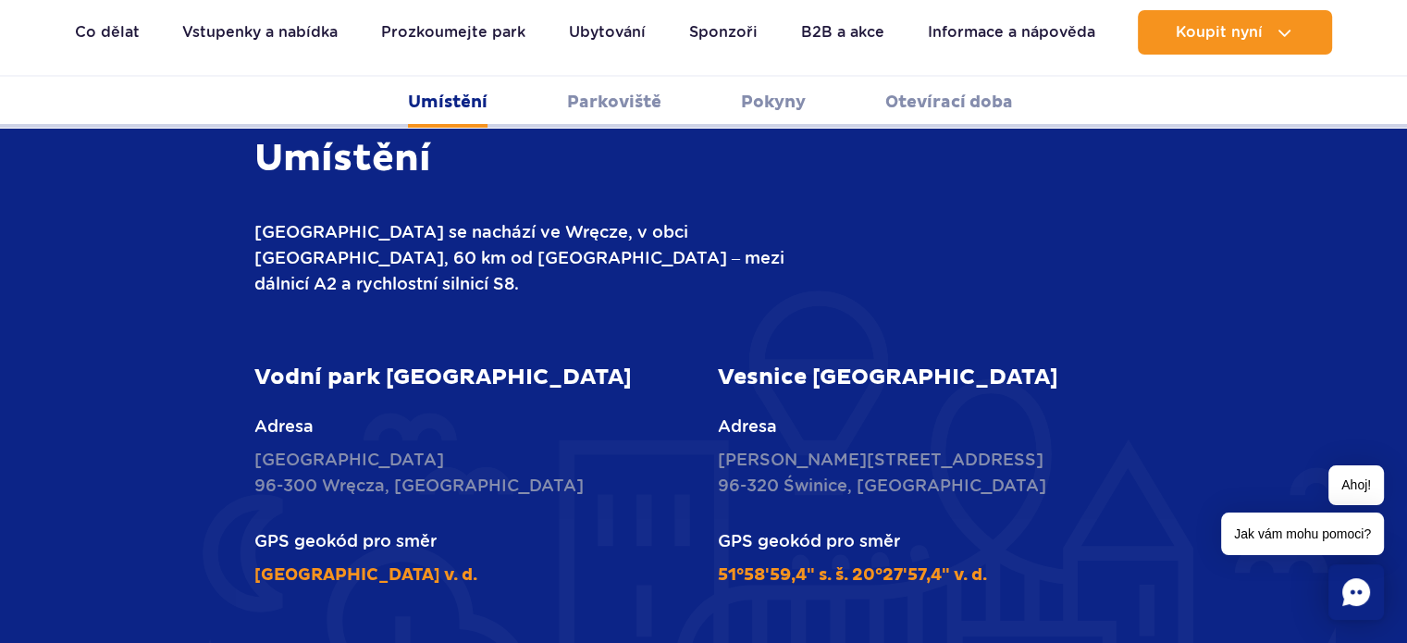
scroll to position [749, 0]
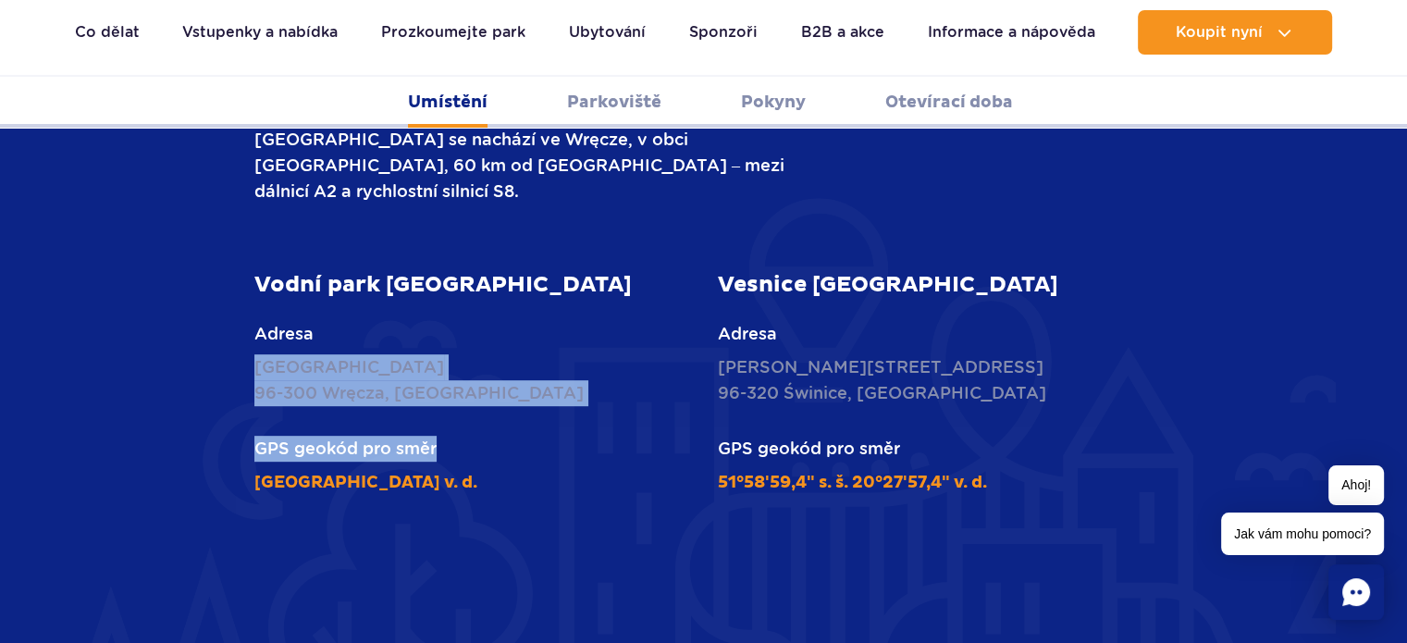
drag, startPoint x: 247, startPoint y: 335, endPoint x: 450, endPoint y: 401, distance: 214.1
click at [454, 391] on div "Vodní park [GEOGRAPHIC_DATA] Adresa Nowy Świat [STREET_ADDRESS] GPS geokód pro …" at bounding box center [471, 383] width 463 height 224
click at [470, 399] on article "Vodní park [GEOGRAPHIC_DATA] Adresa Nowy Świat [STREET_ADDRESS] GPS geokód pro …" at bounding box center [472, 383] width 436 height 224
click at [233, 343] on div "Umístění [GEOGRAPHIC_DATA] se nachází ve Wręcze, v obci [GEOGRAPHIC_DATA], 60 k…" at bounding box center [703, 514] width 1111 height 942
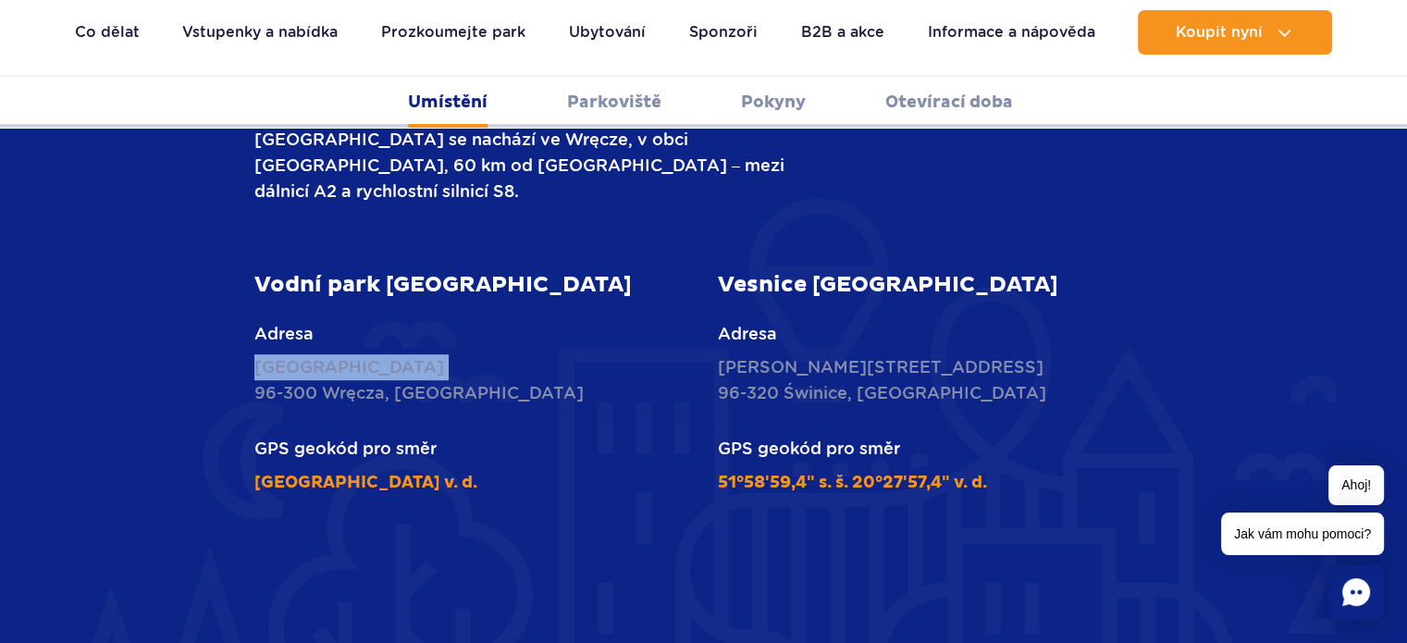
drag, startPoint x: 252, startPoint y: 336, endPoint x: 255, endPoint y: 355, distance: 19.8
click at [255, 355] on div "Vodní park [GEOGRAPHIC_DATA] Adresa Nowy Świat [STREET_ADDRESS] GPS geokód pro …" at bounding box center [471, 383] width 463 height 224
click at [473, 364] on p "Nowy Świat [STREET_ADDRESS]" at bounding box center [472, 380] width 436 height 52
drag, startPoint x: 470, startPoint y: 361, endPoint x: 165, endPoint y: 385, distance: 306.2
click at [252, 334] on div "Vodní park [GEOGRAPHIC_DATA] Adresa Nowy Świat [STREET_ADDRESS] GPS geokód pro …" at bounding box center [471, 383] width 463 height 224
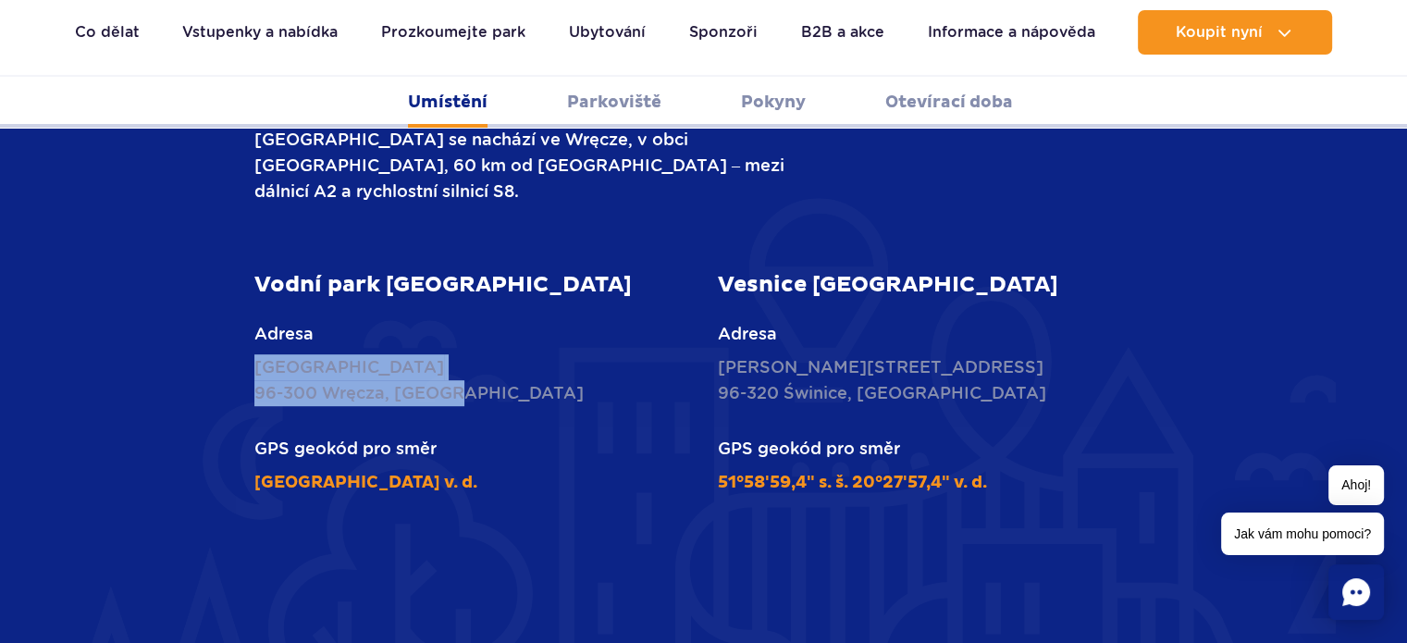
copy p "Nowy Świat [STREET_ADDRESS]"
